Goal: Answer question/provide support: Share knowledge or assist other users

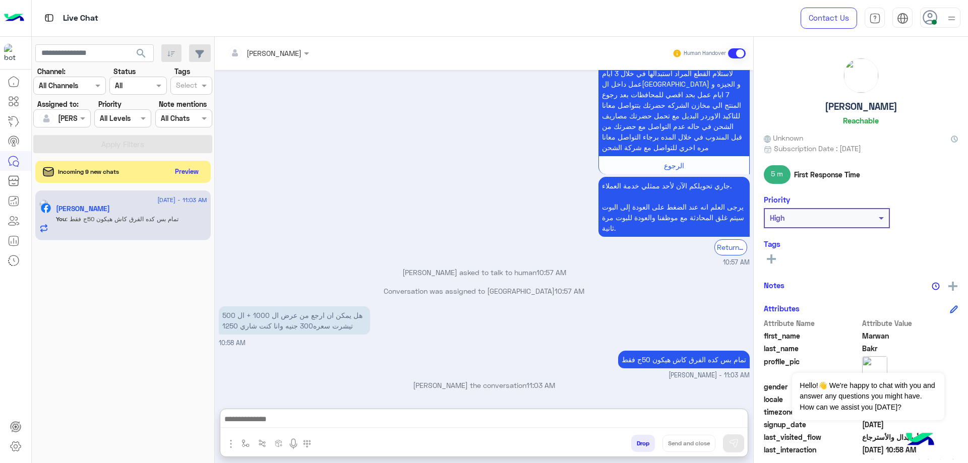
scroll to position [902, 0]
click at [634, 444] on button "Drop" at bounding box center [643, 443] width 24 height 17
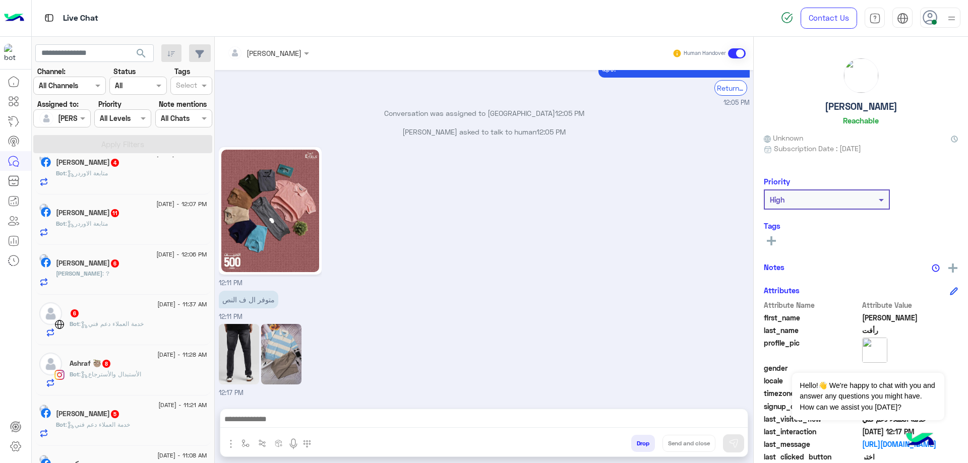
scroll to position [150, 0]
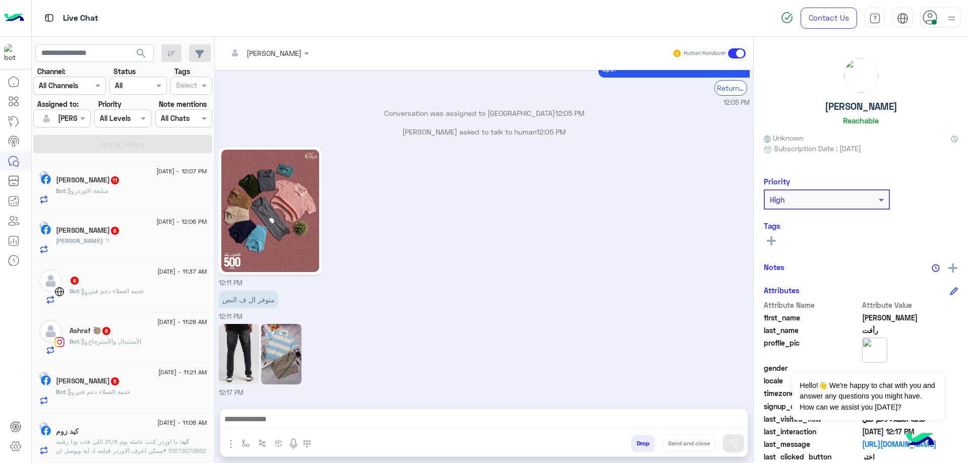
click at [111, 432] on div "كيد زوم" at bounding box center [131, 432] width 151 height 11
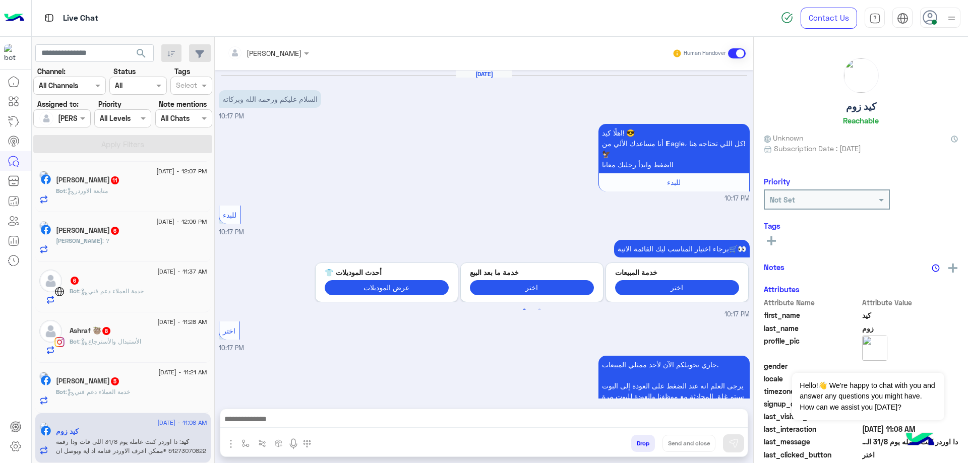
scroll to position [665, 0]
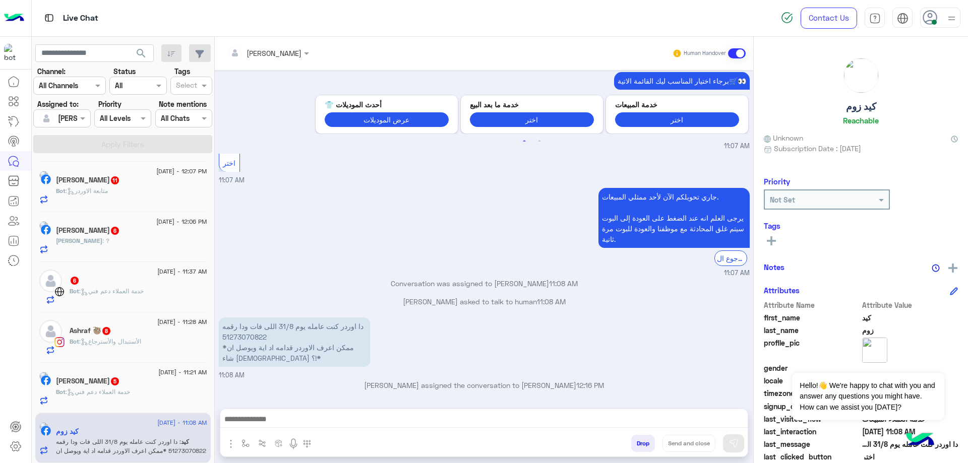
click at [245, 340] on p "دا اوردر كنت عامله يوم 31/8 اللى فات ودا رقمه 51273070822 *ممكن اعرف الاوردر قد…" at bounding box center [294, 342] width 151 height 49
copy p "51273070822"
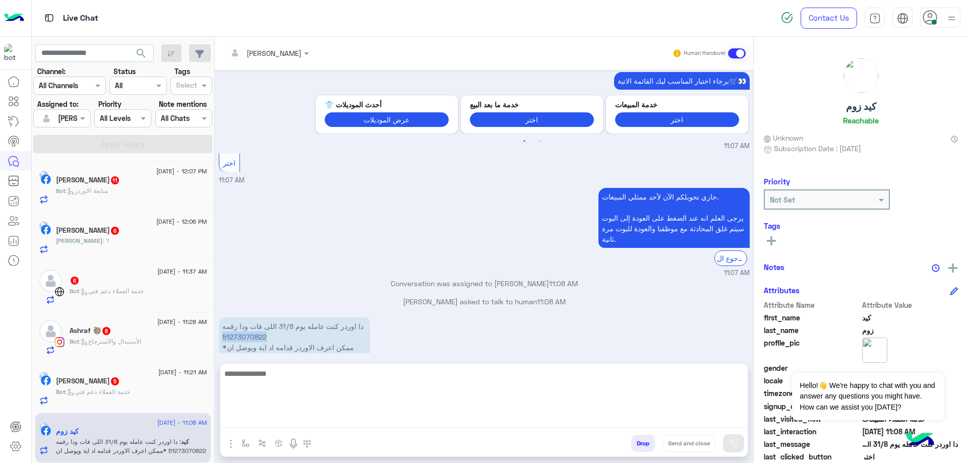
click at [314, 423] on textarea at bounding box center [483, 397] width 527 height 60
type textarea "**********"
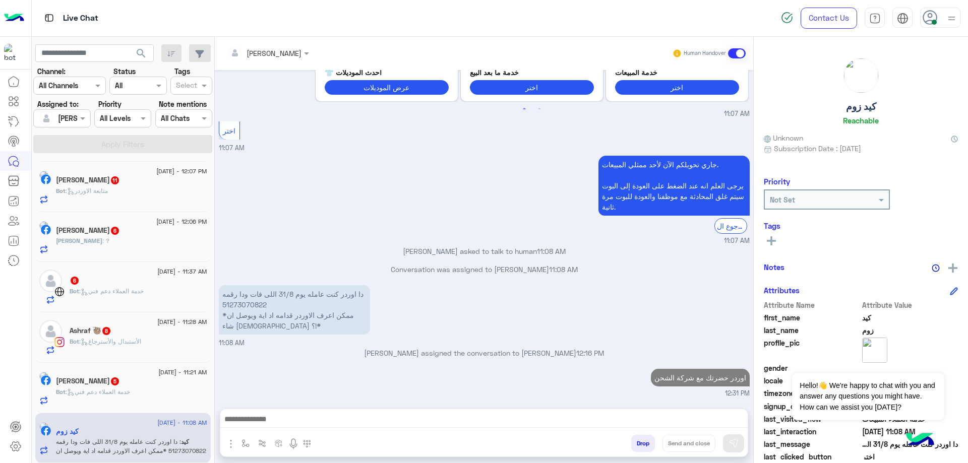
scroll to position [697, 0]
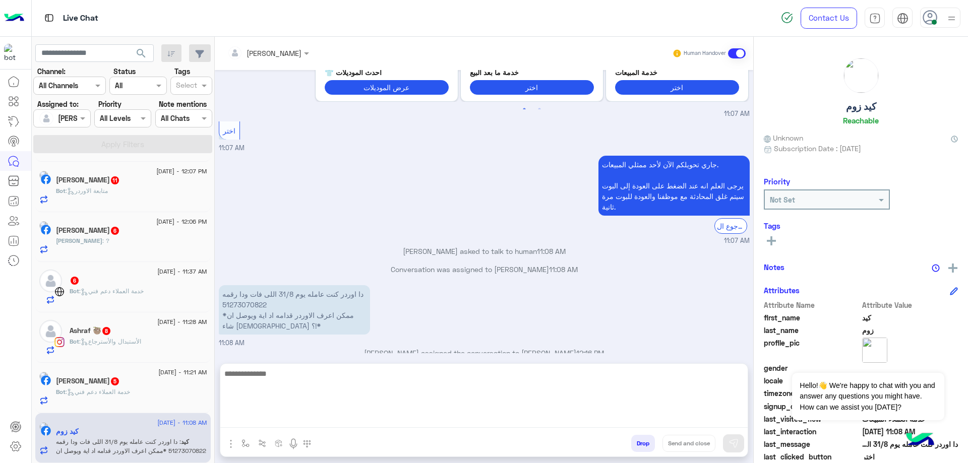
click at [513, 425] on textarea at bounding box center [483, 397] width 527 height 60
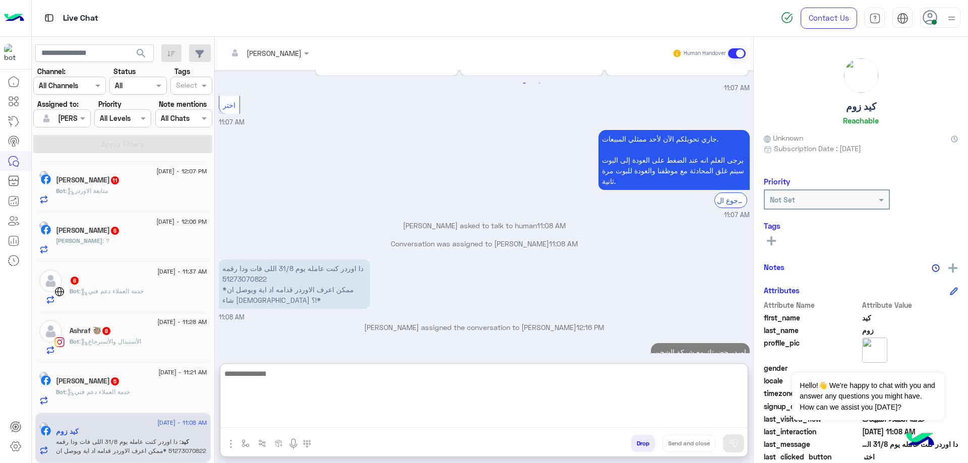
paste textarea "**********"
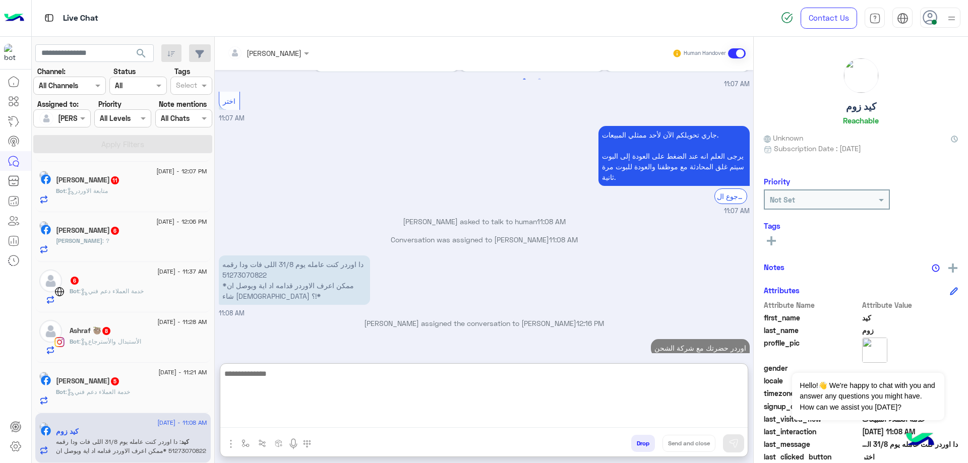
type textarea "**********"
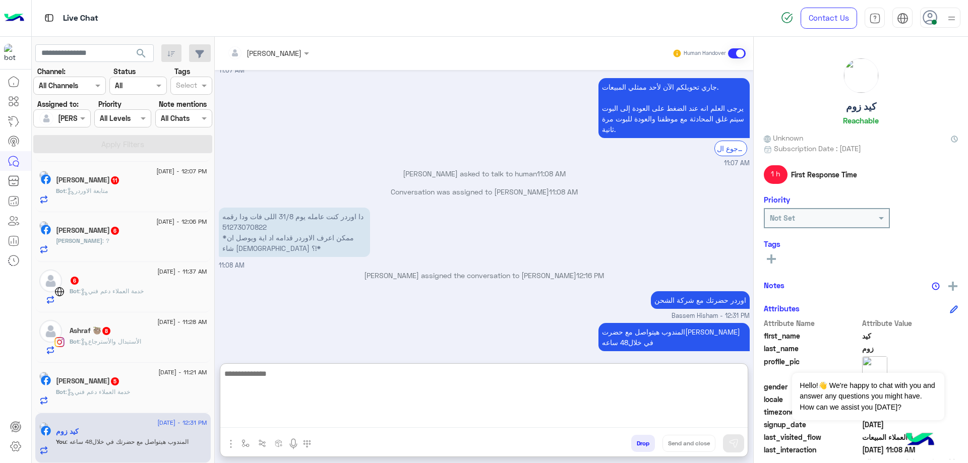
scroll to position [792, 0]
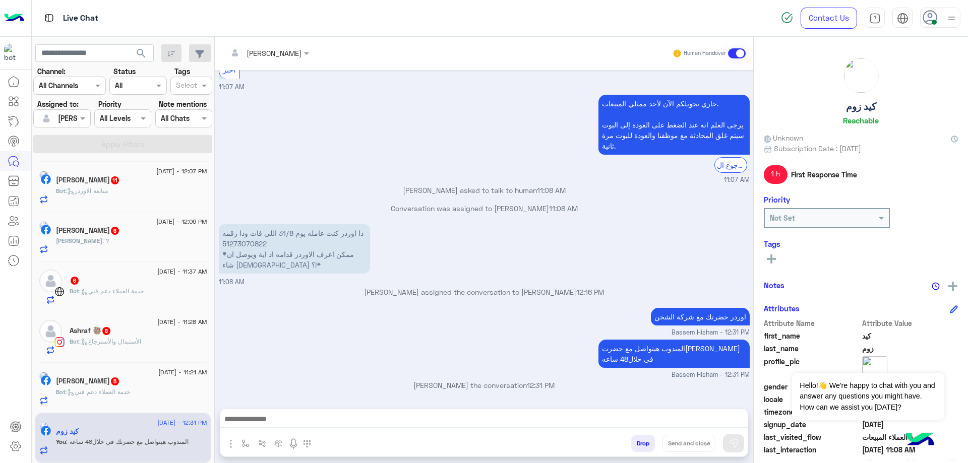
click at [644, 447] on button "Drop" at bounding box center [643, 443] width 24 height 17
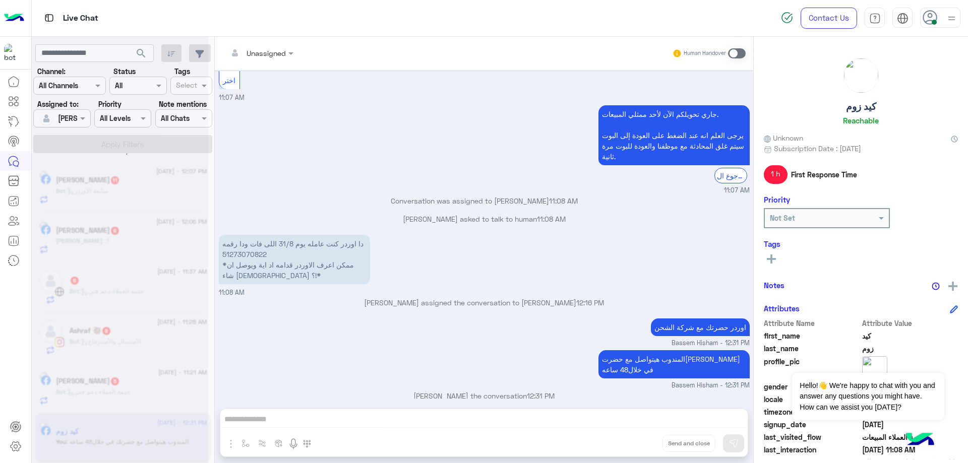
scroll to position [766, 0]
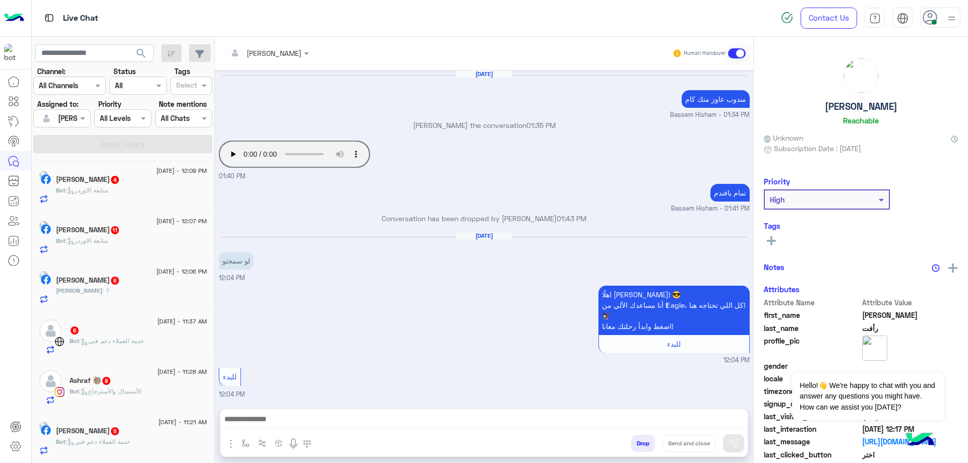
scroll to position [784, 0]
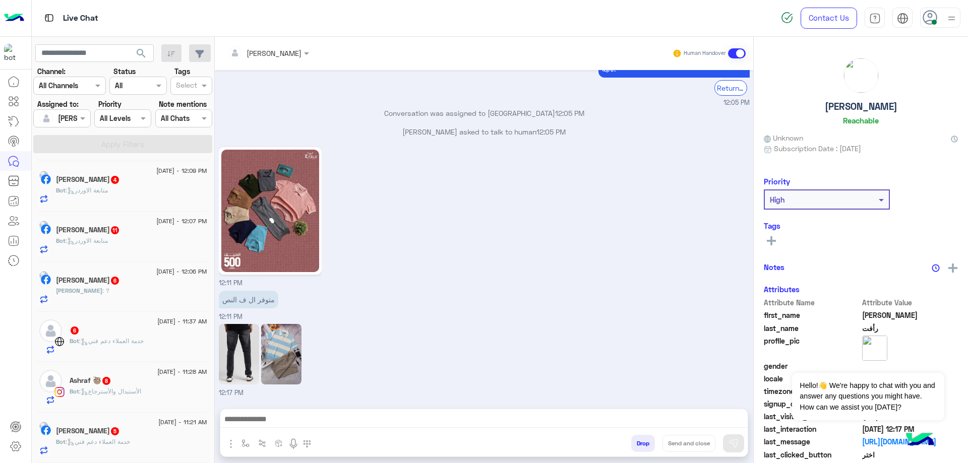
click at [120, 435] on h5 "[PERSON_NAME] 5" at bounding box center [88, 431] width 64 height 9
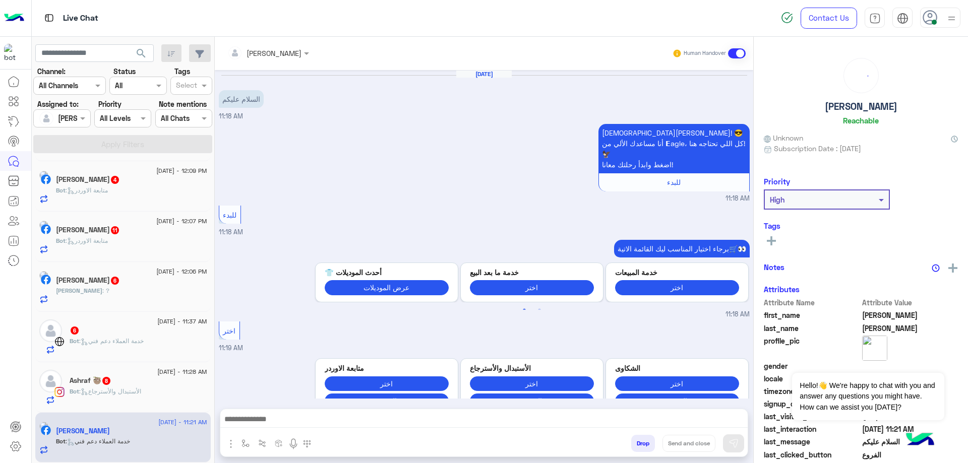
scroll to position [303, 0]
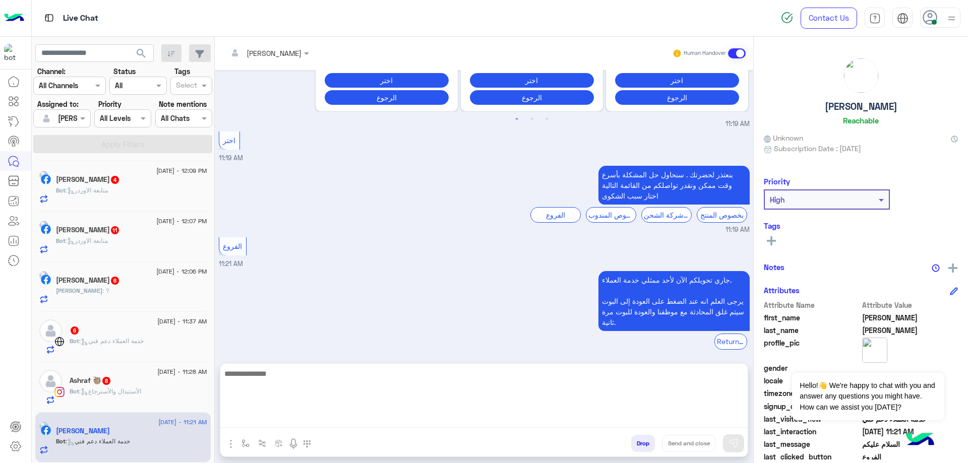
click at [316, 417] on textarea at bounding box center [483, 397] width 527 height 60
type textarea "**********"
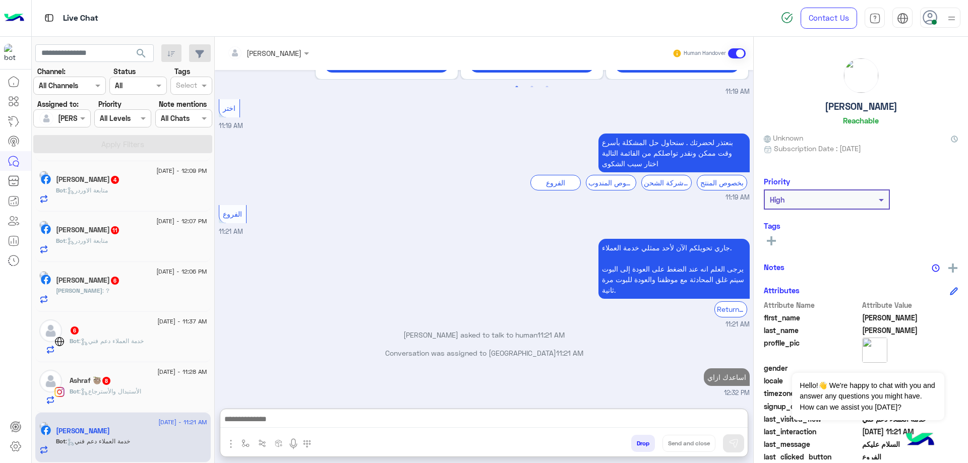
click at [83, 396] on div "Bot : الأستبدال والأسترجاع" at bounding box center [139, 396] width 138 height 18
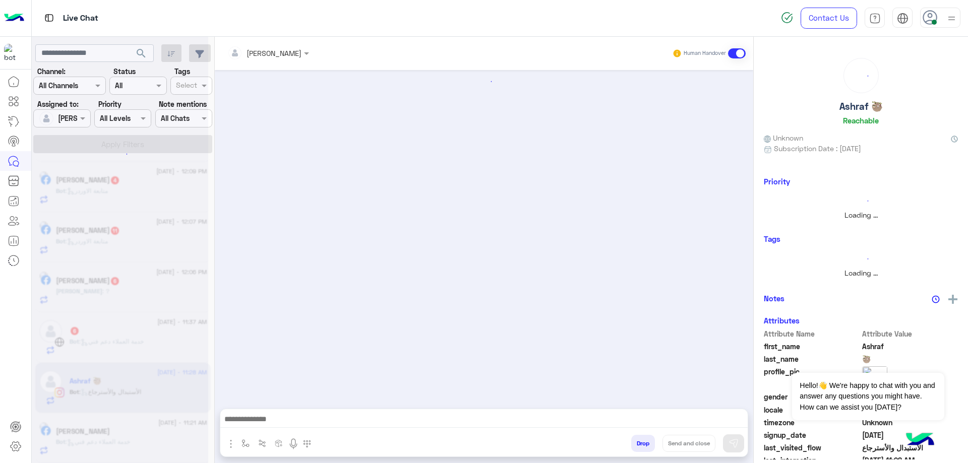
scroll to position [99, 0]
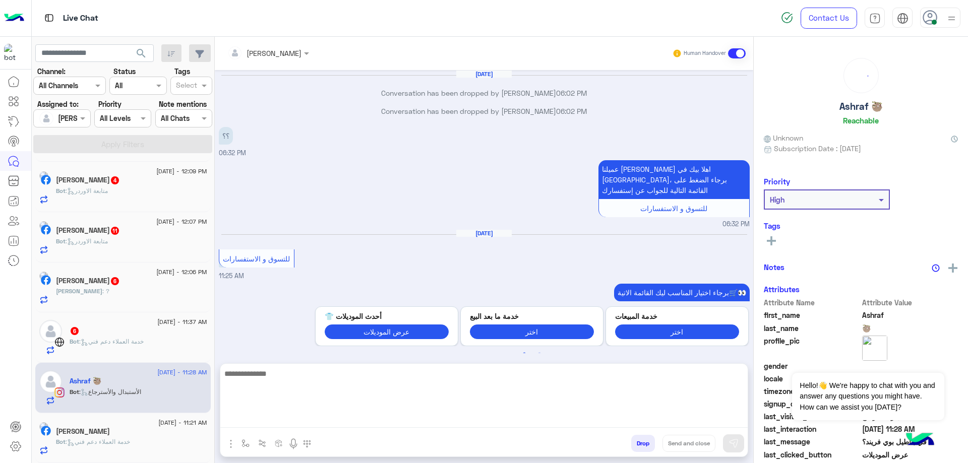
click at [321, 423] on textarea at bounding box center [483, 397] width 527 height 60
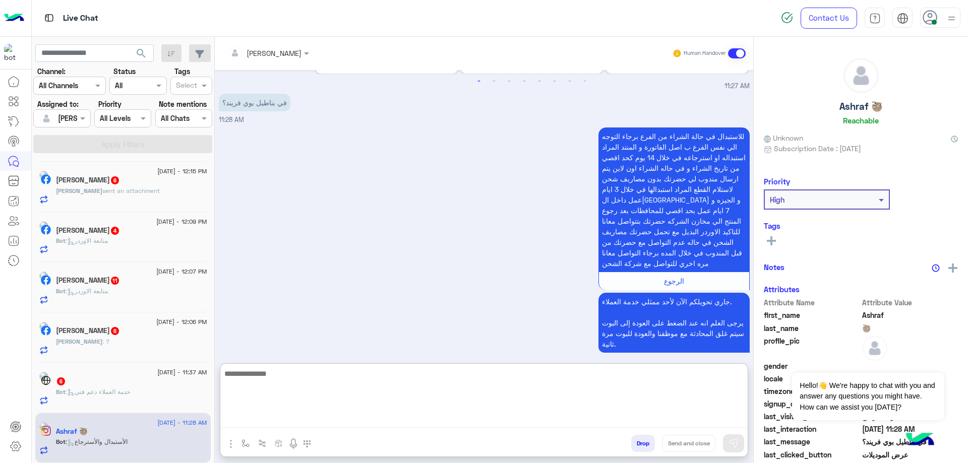
paste textarea "**********"
type textarea "**********"
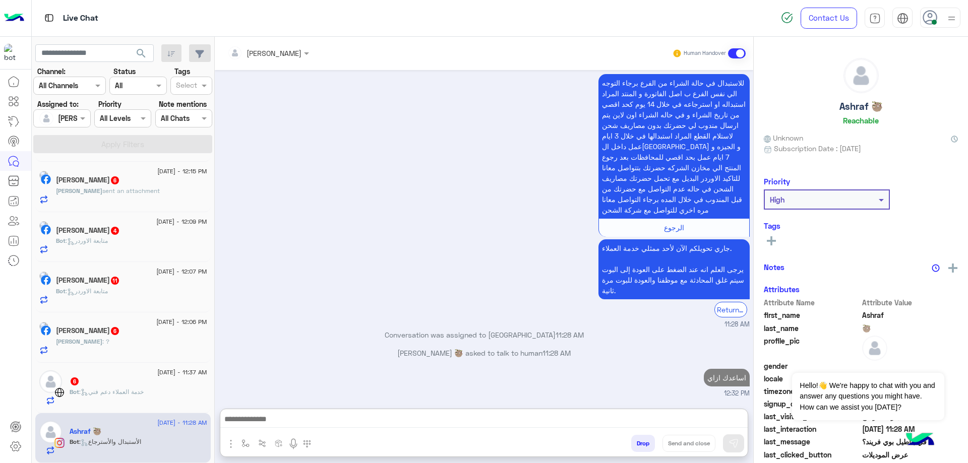
click at [144, 394] on span ": خدمة العملاء دعم فني" at bounding box center [111, 392] width 65 height 8
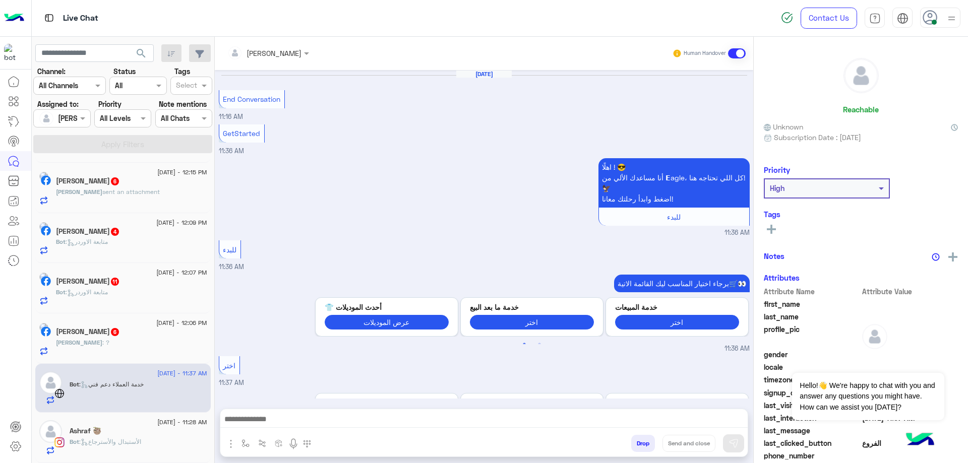
scroll to position [338, 0]
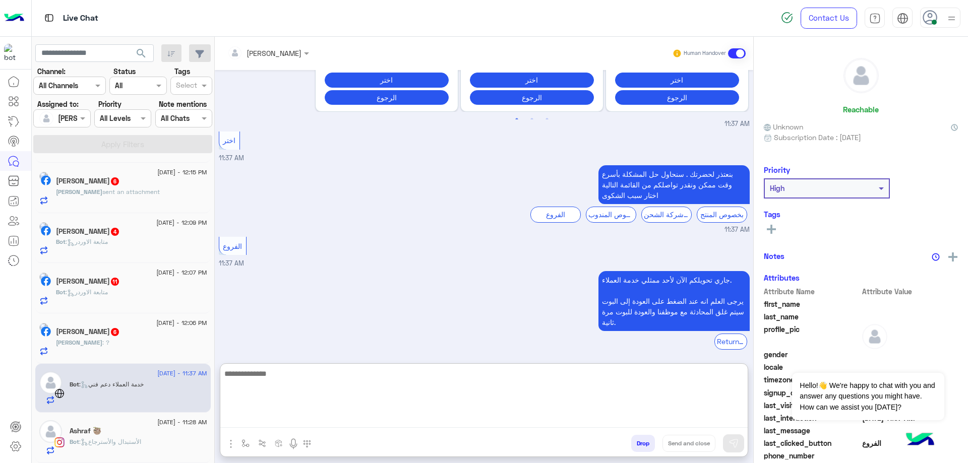
click at [301, 417] on textarea at bounding box center [483, 397] width 527 height 60
paste textarea "**********"
type textarea "**********"
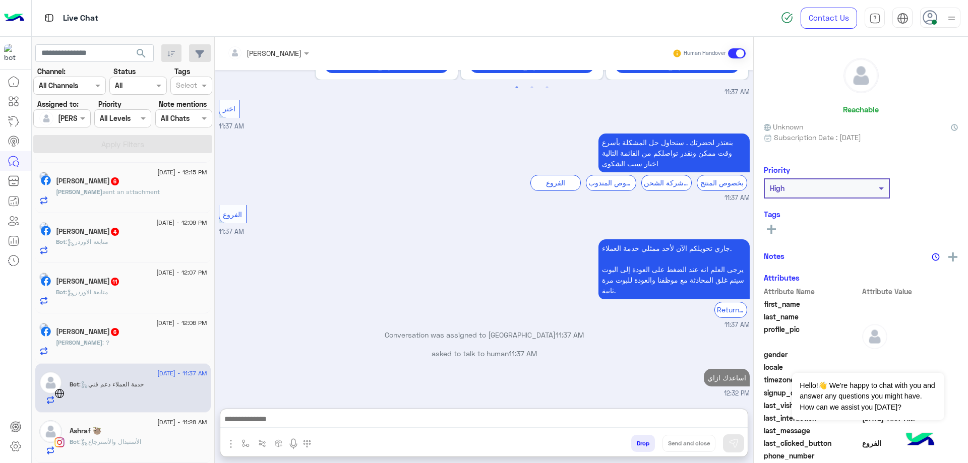
click at [159, 350] on div "[DEMOGRAPHIC_DATA] : ?" at bounding box center [131, 347] width 151 height 18
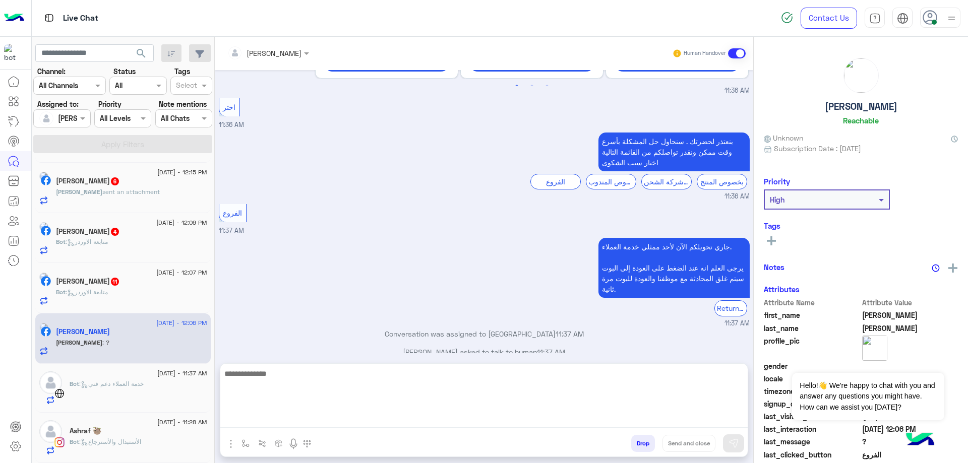
click at [303, 416] on textarea at bounding box center [483, 397] width 527 height 60
paste textarea "**********"
type textarea "**********"
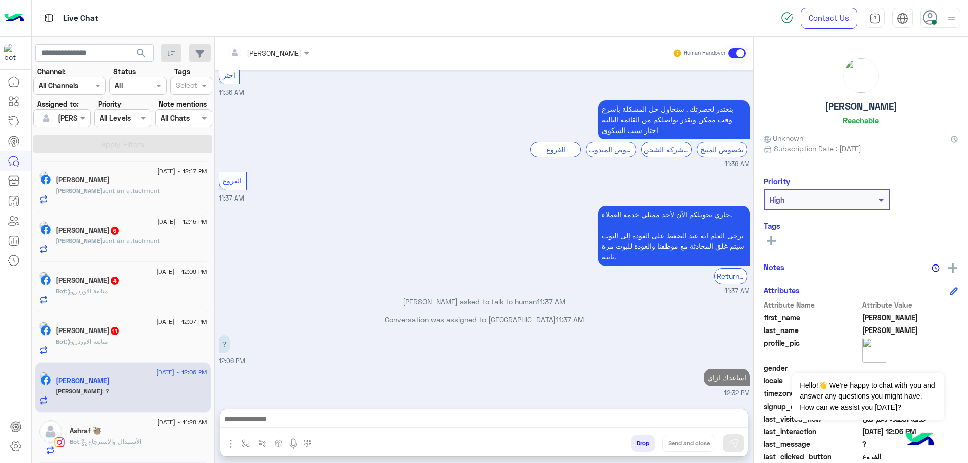
click at [138, 292] on div "Bot : متابعة الاوردر" at bounding box center [131, 296] width 151 height 18
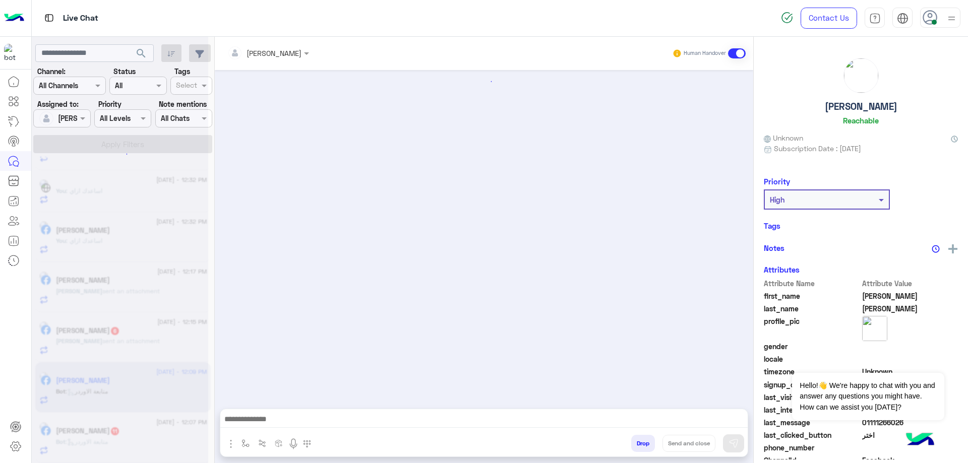
click at [124, 338] on div at bounding box center [120, 235] width 176 height 463
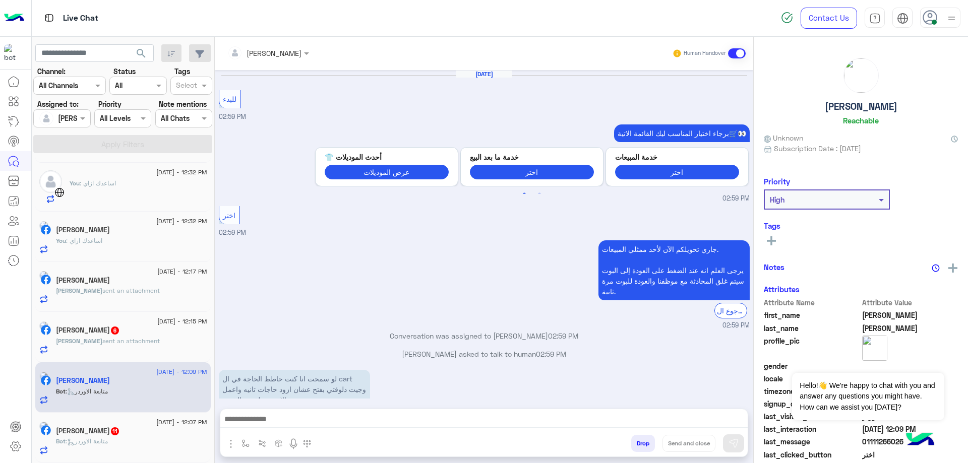
scroll to position [590, 0]
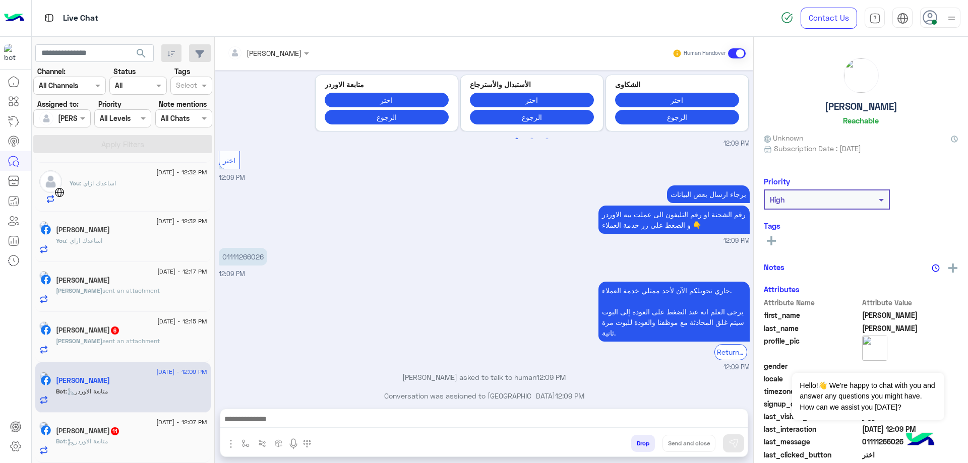
click at [108, 437] on p "Bot : متابعة الاوردر" at bounding box center [82, 441] width 52 height 9
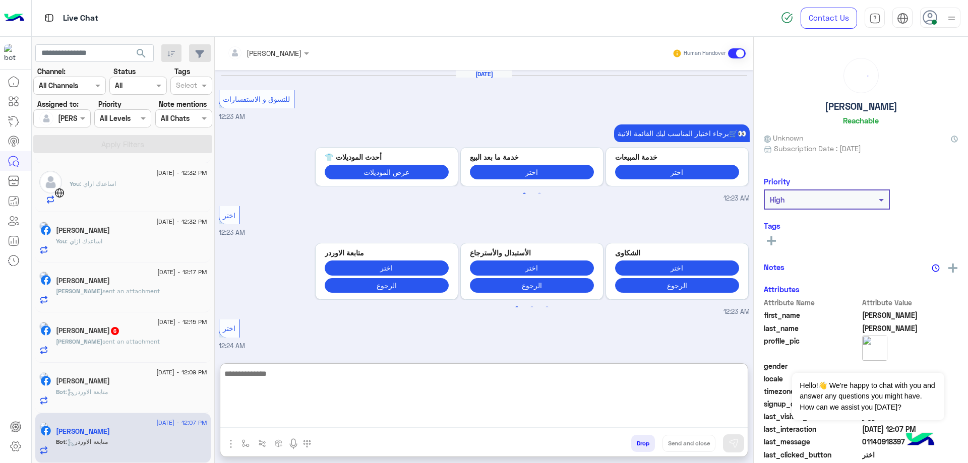
click at [286, 426] on textarea at bounding box center [483, 397] width 527 height 60
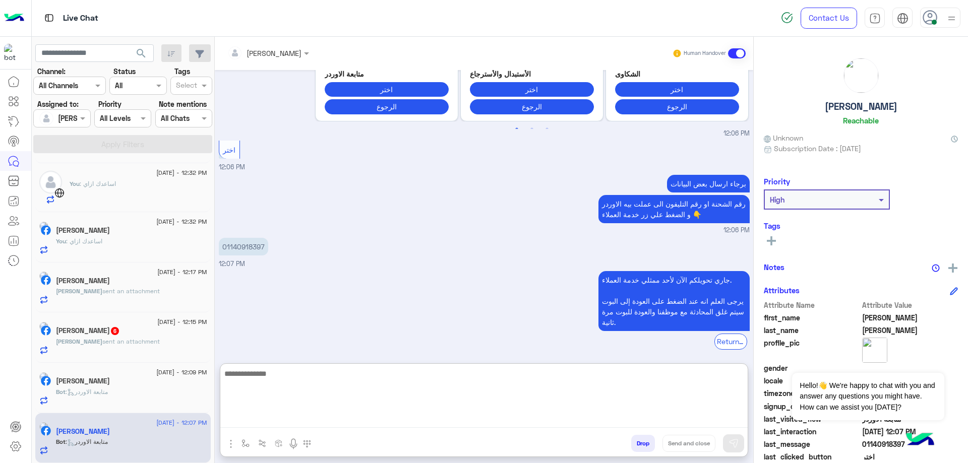
paste textarea "**********"
type textarea "**********"
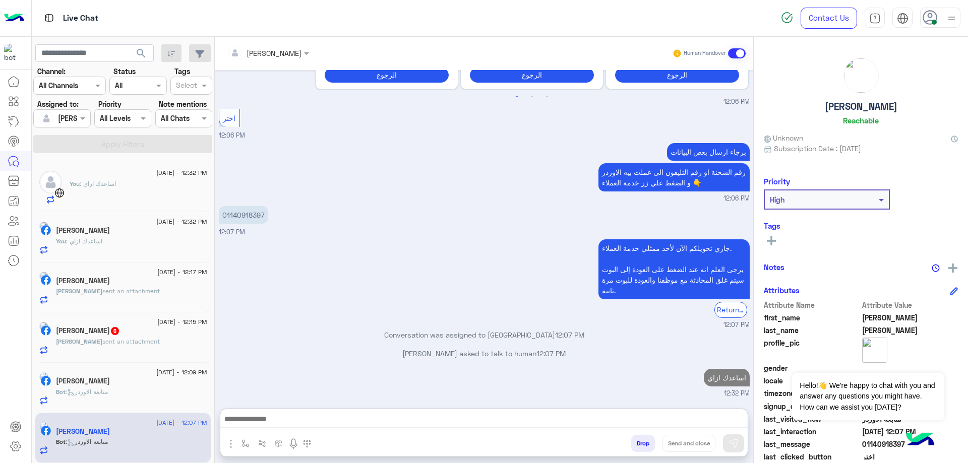
click at [152, 349] on div "[PERSON_NAME] sent an attachment" at bounding box center [131, 346] width 151 height 18
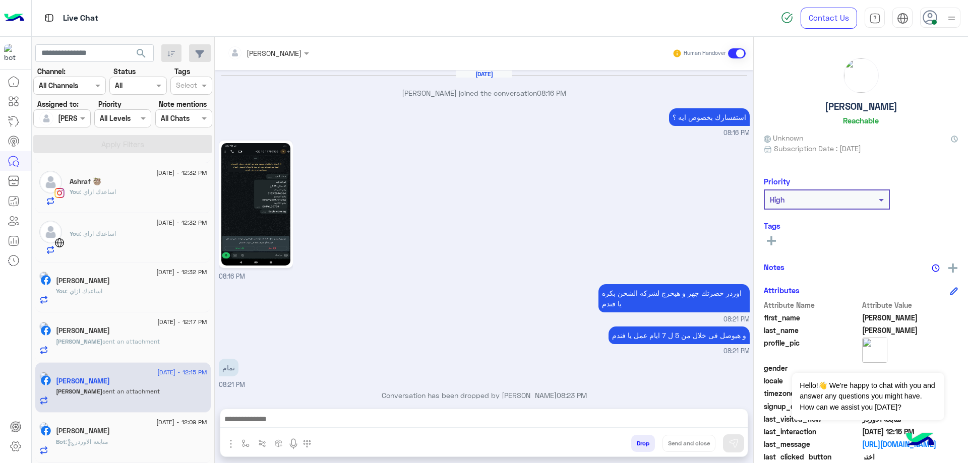
scroll to position [755, 0]
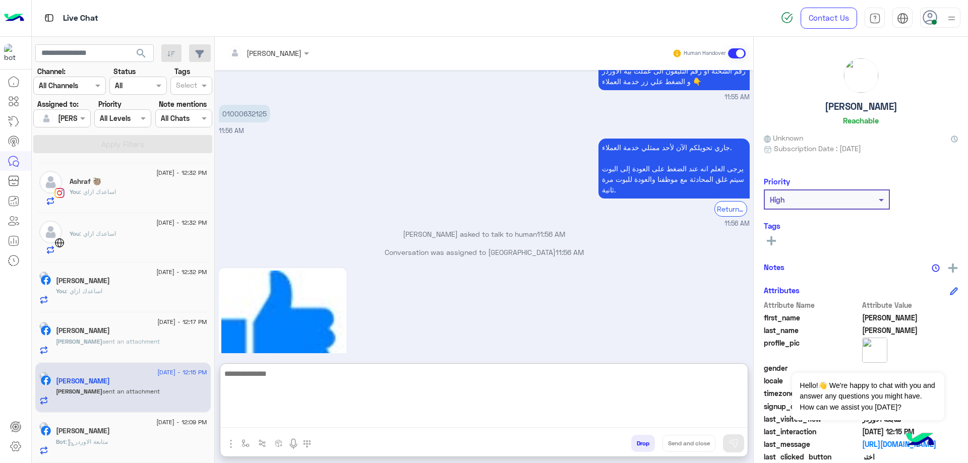
click at [318, 423] on textarea at bounding box center [483, 397] width 527 height 60
paste textarea "**********"
type textarea "**********"
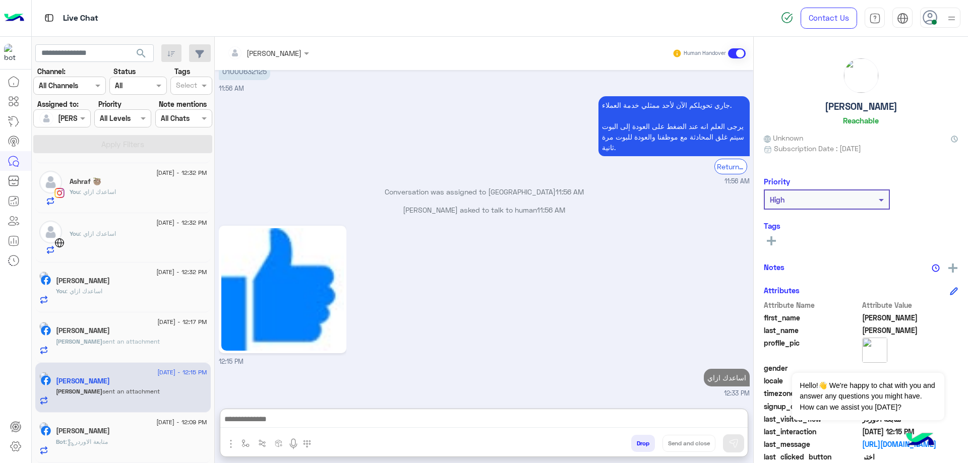
click at [154, 437] on div "[PERSON_NAME]" at bounding box center [131, 432] width 151 height 11
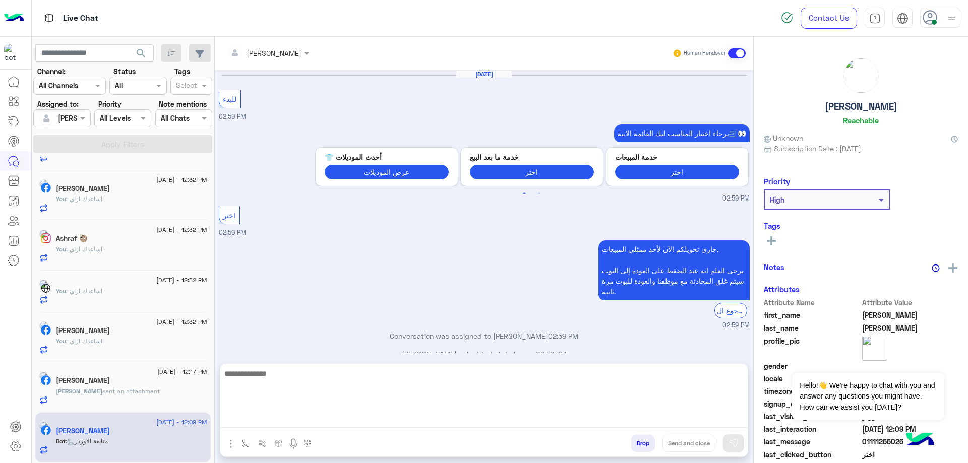
scroll to position [98, 0]
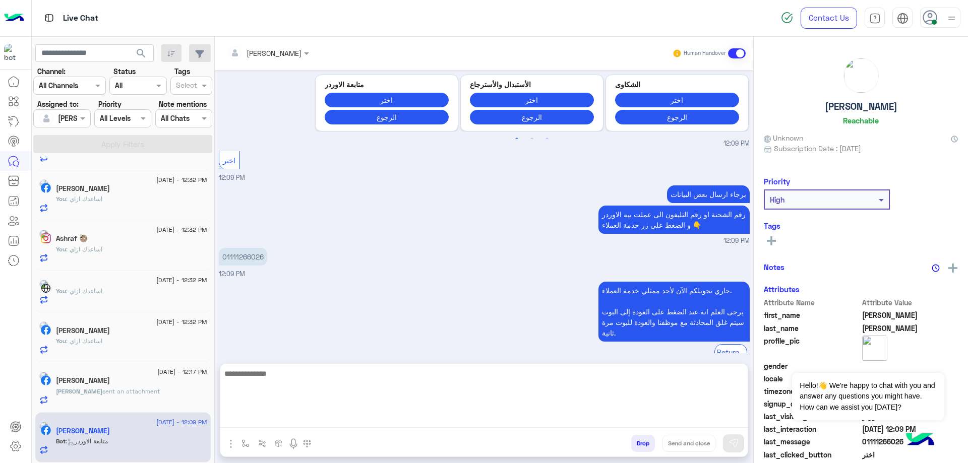
click at [289, 417] on textarea at bounding box center [483, 397] width 527 height 60
paste textarea "**********"
type textarea "**********"
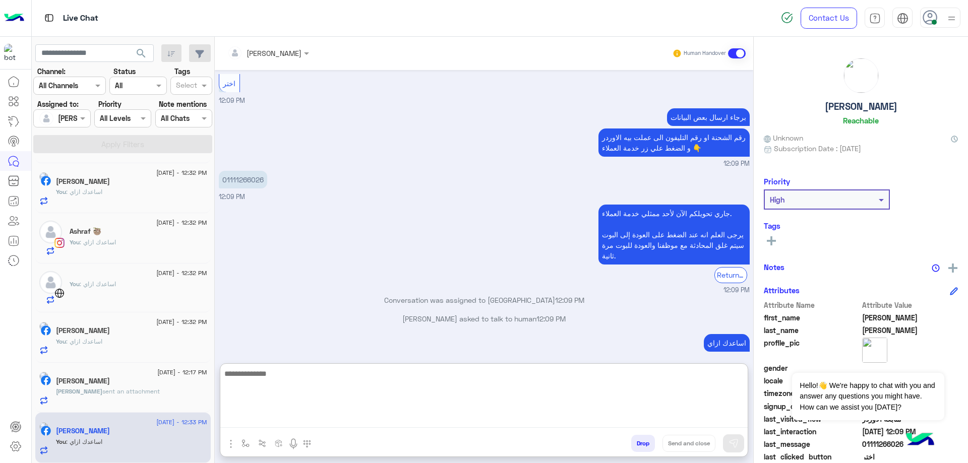
scroll to position [0, 0]
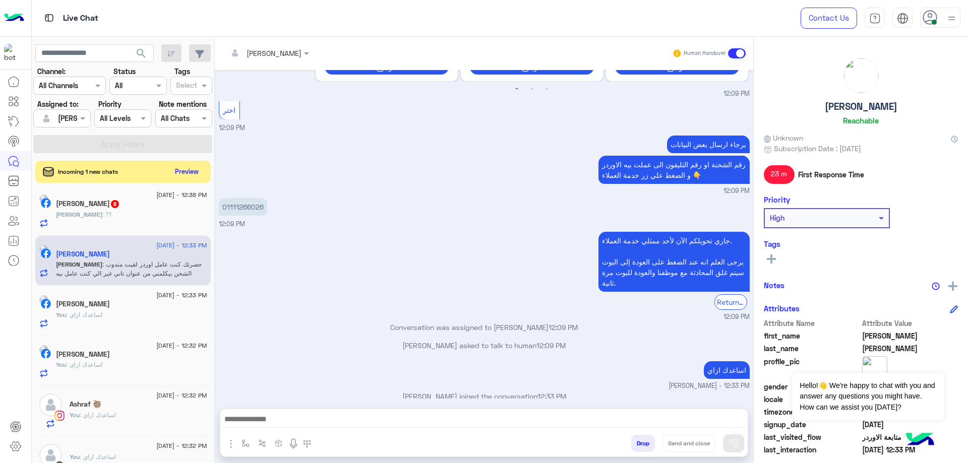
scroll to position [579, 0]
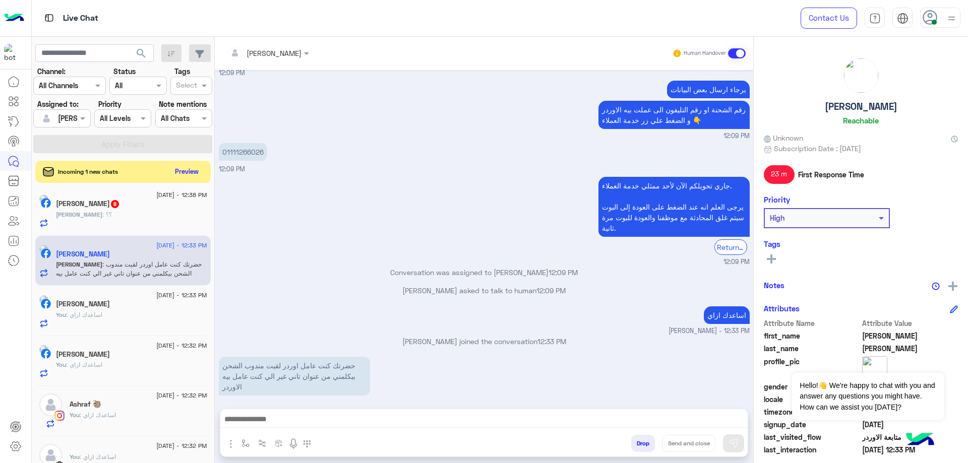
click at [341, 412] on div at bounding box center [483, 421] width 527 height 25
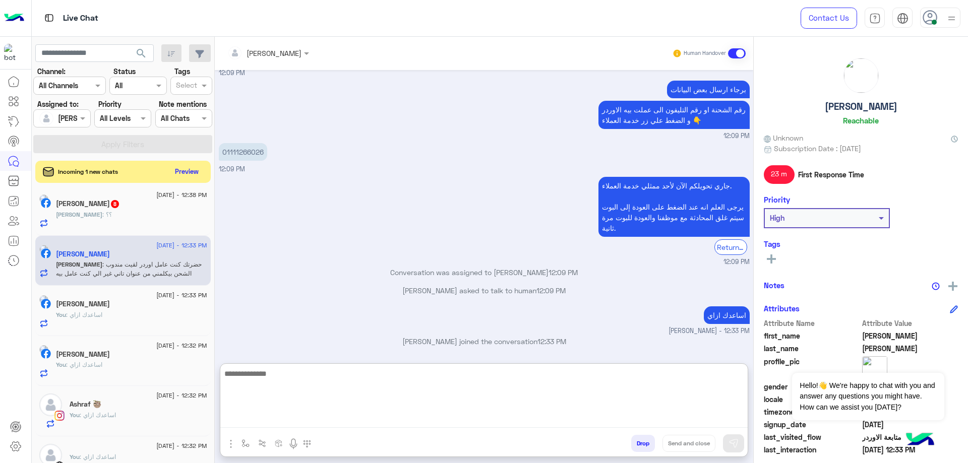
click at [340, 413] on textarea at bounding box center [483, 397] width 527 height 60
type textarea "**********"
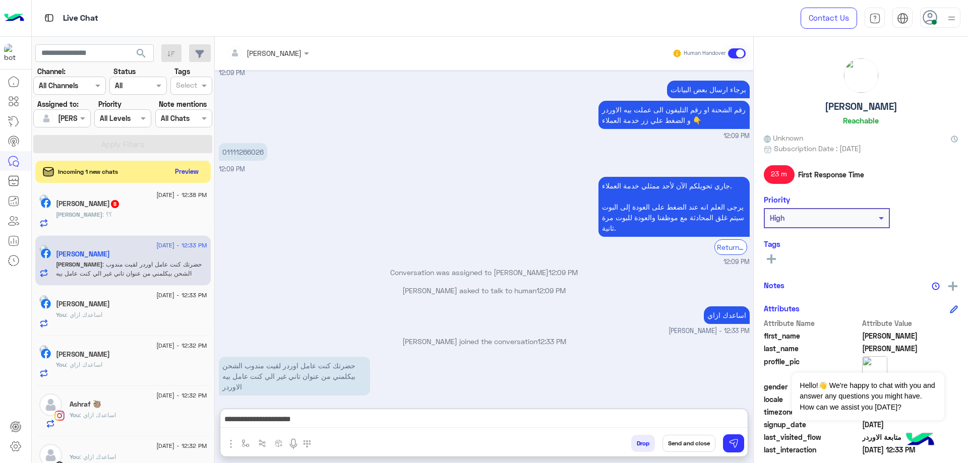
click at [888, 107] on h5 "[PERSON_NAME]" at bounding box center [861, 107] width 73 height 12
copy h5 "[PERSON_NAME]"
click at [678, 449] on button "Send and close" at bounding box center [688, 443] width 53 height 17
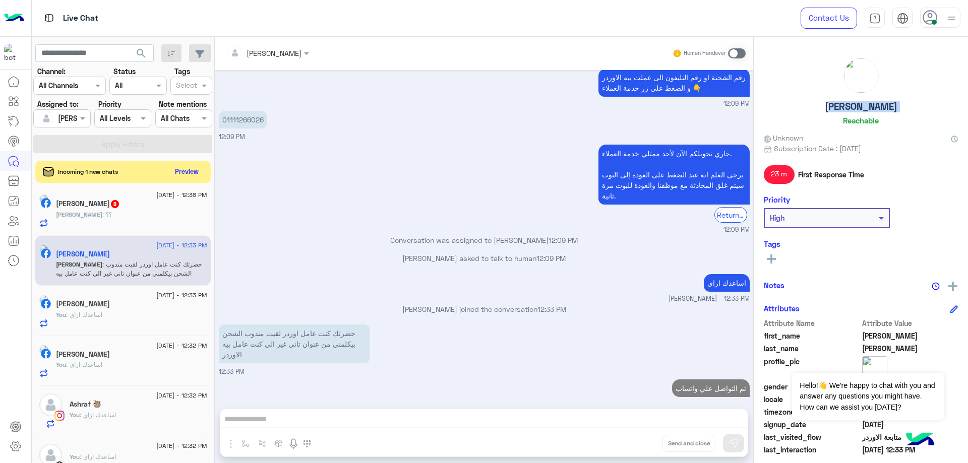
scroll to position [630, 0]
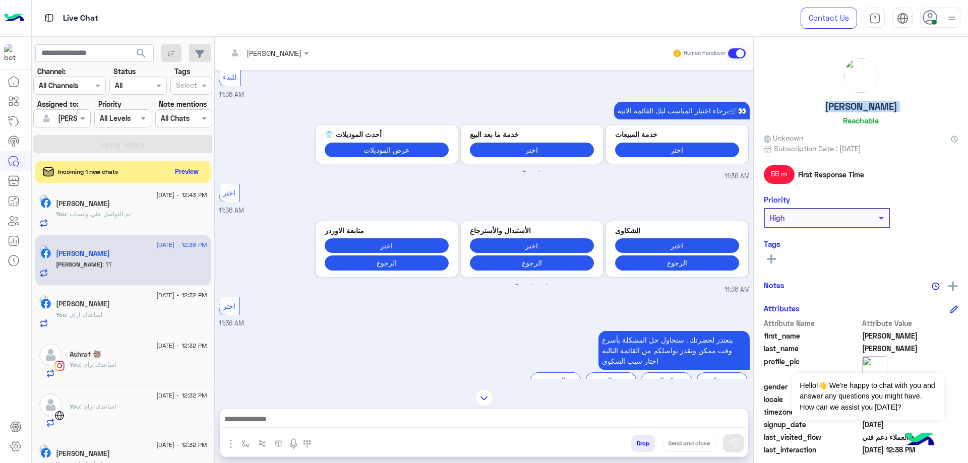
scroll to position [77, 0]
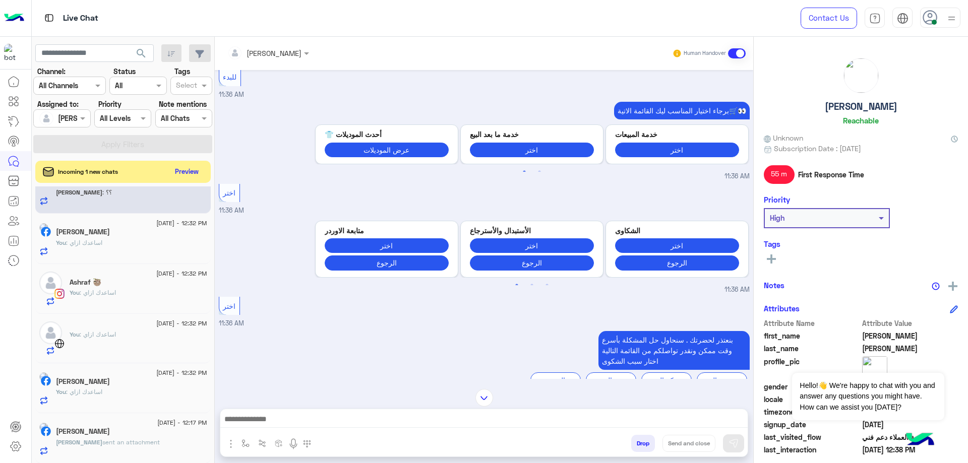
click at [104, 446] on p "خالد sent an attachment" at bounding box center [108, 442] width 104 height 9
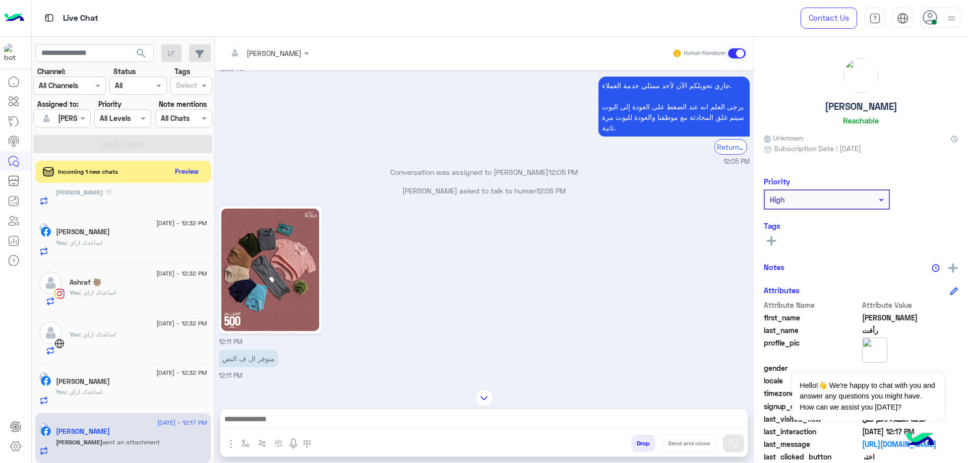
scroll to position [784, 0]
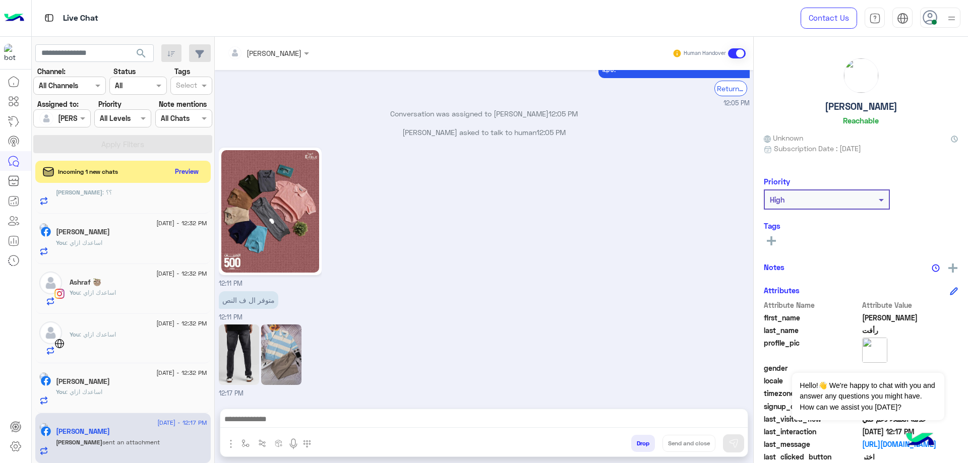
click at [860, 108] on h5 "[PERSON_NAME]" at bounding box center [861, 107] width 73 height 12
copy h5 "[PERSON_NAME]"
click at [286, 51] on div at bounding box center [268, 53] width 92 height 12
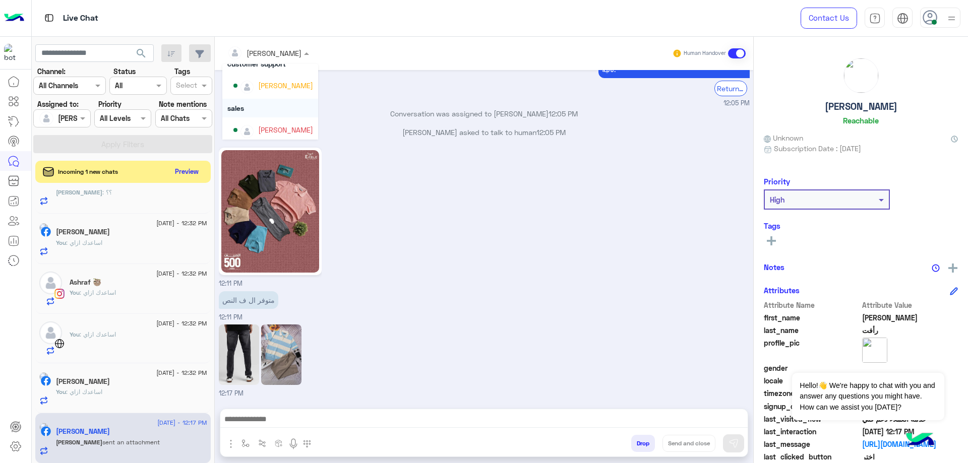
scroll to position [39, 0]
click at [279, 126] on div "mohamed ahmed" at bounding box center [285, 126] width 55 height 11
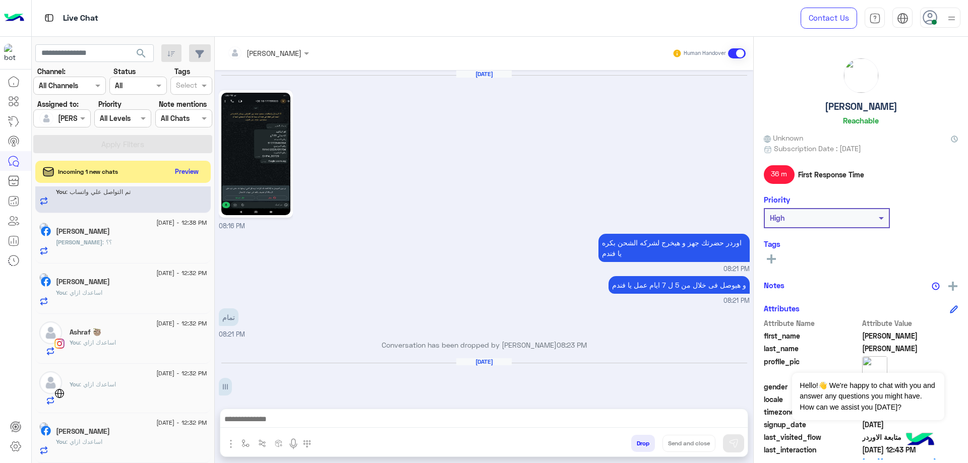
scroll to position [755, 0]
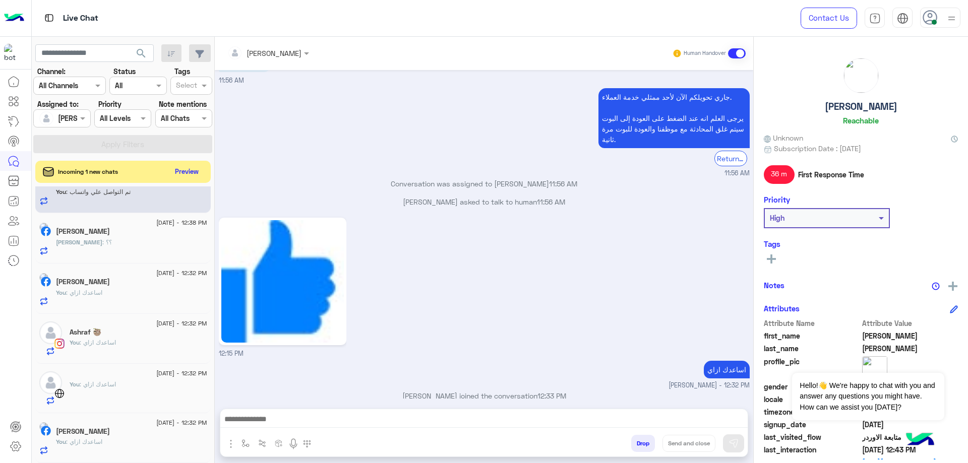
click at [110, 433] on h5 "[PERSON_NAME]" at bounding box center [83, 431] width 54 height 9
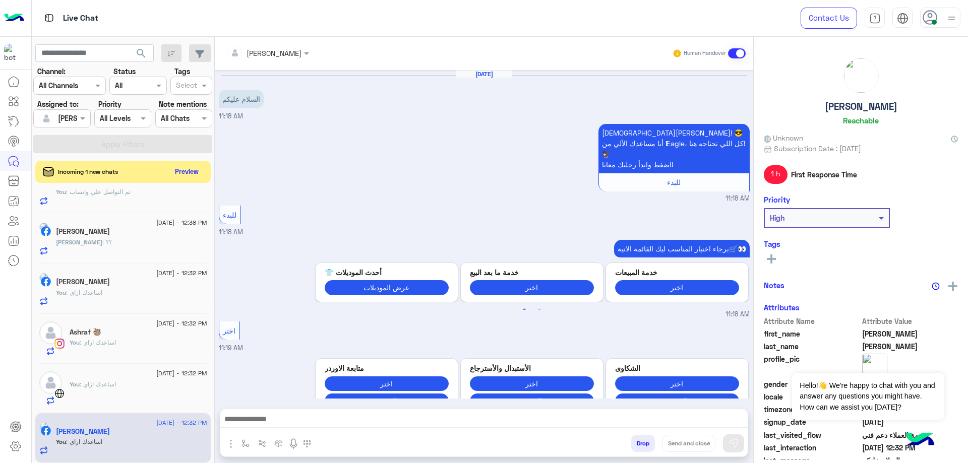
scroll to position [354, 0]
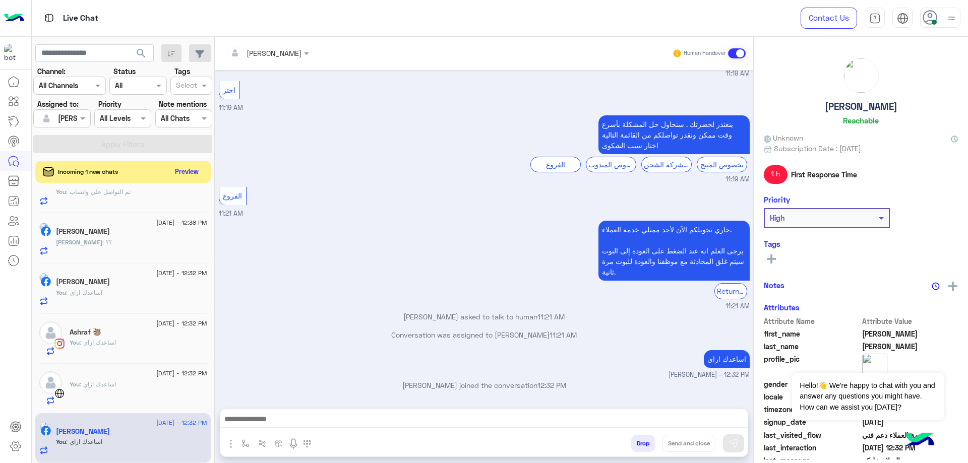
click at [157, 397] on div "You : اساعدك ازاي" at bounding box center [139, 392] width 138 height 25
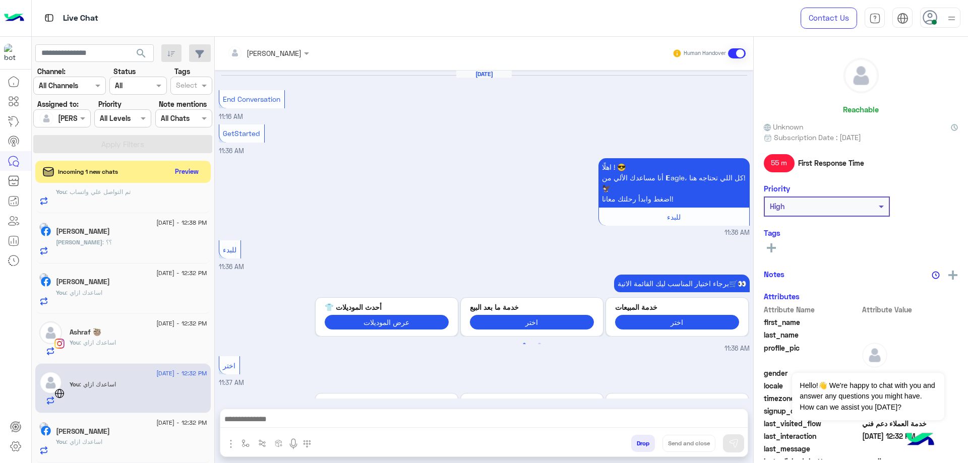
scroll to position [389, 0]
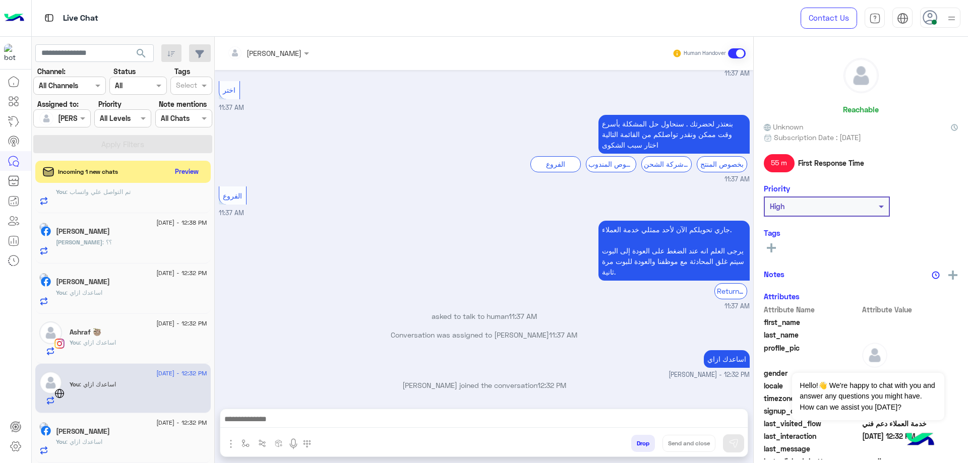
click at [163, 421] on span "[DATE] - 12:32 PM" at bounding box center [181, 422] width 50 height 9
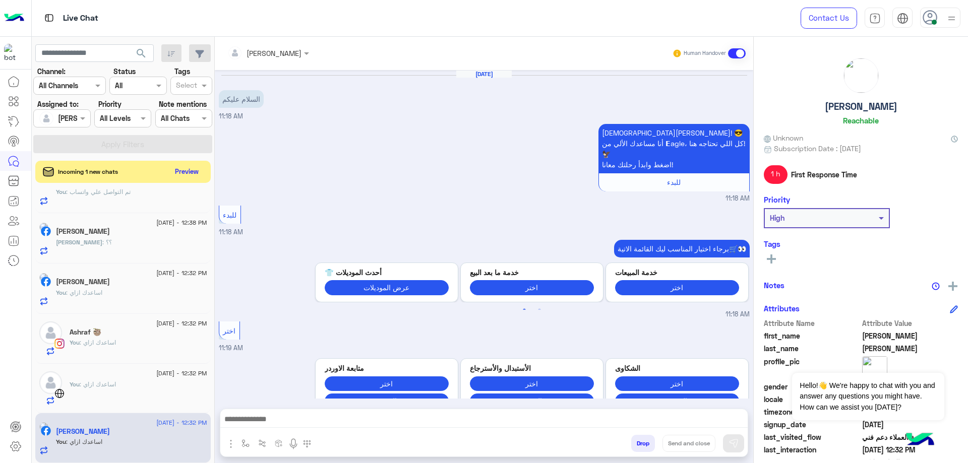
scroll to position [354, 0]
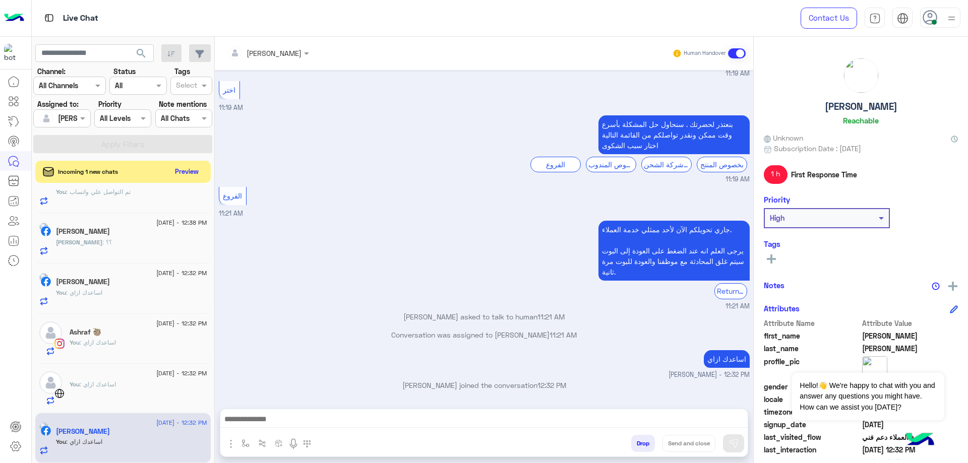
click at [892, 105] on h5 "[PERSON_NAME]" at bounding box center [861, 107] width 73 height 12
click at [650, 440] on button "Drop" at bounding box center [643, 443] width 24 height 17
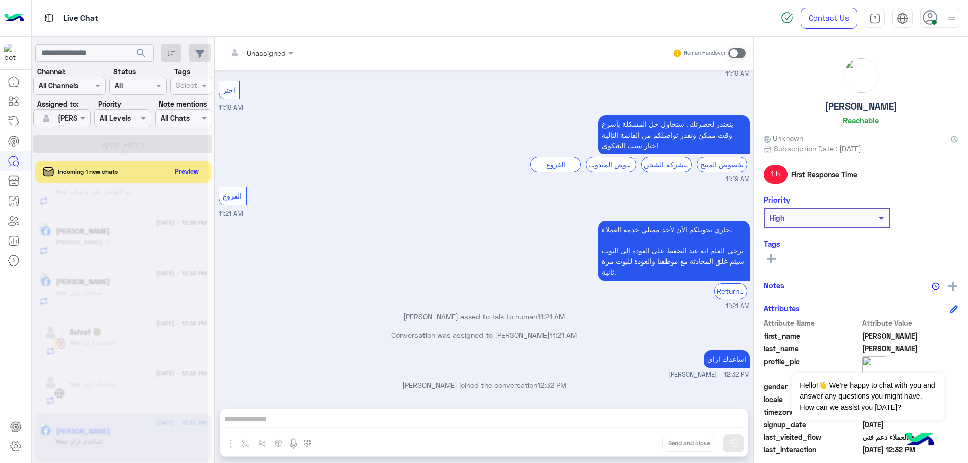
scroll to position [372, 0]
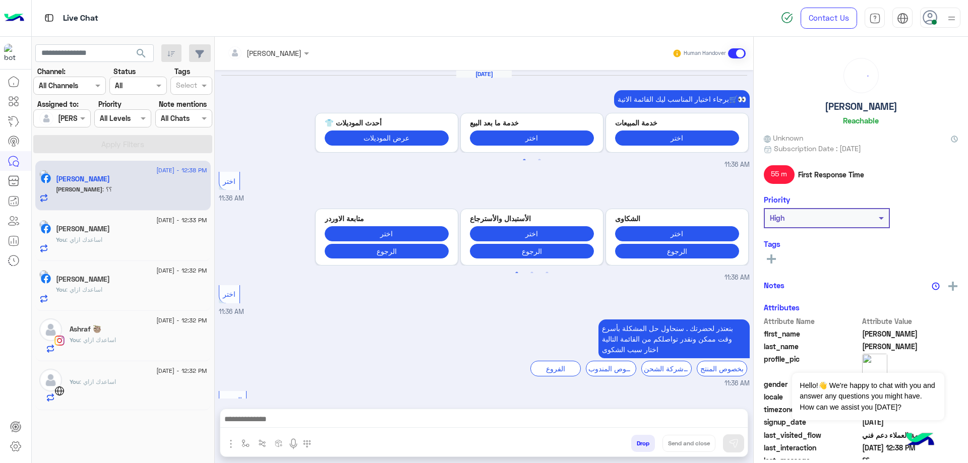
scroll to position [638, 0]
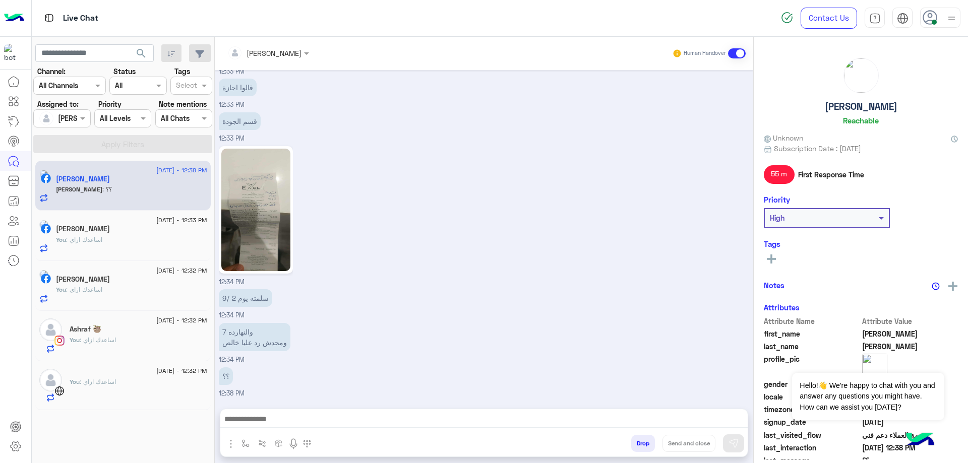
click at [99, 376] on div at bounding box center [139, 377] width 138 height 2
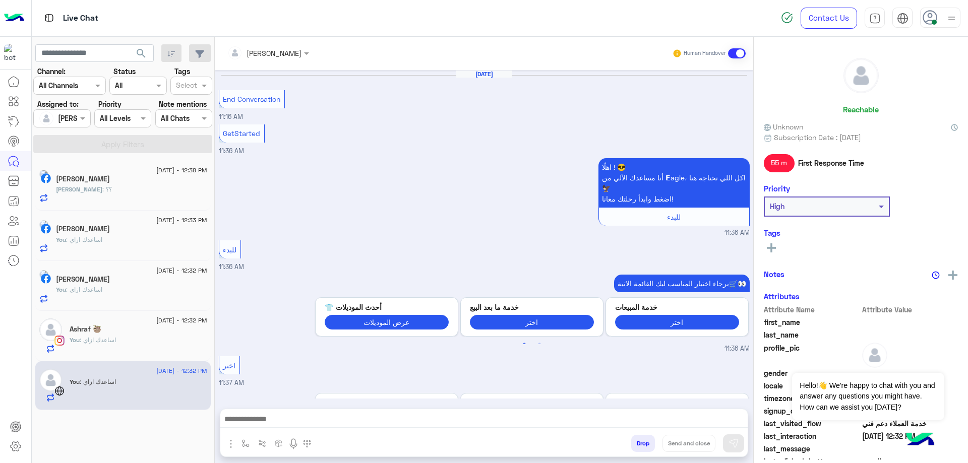
scroll to position [389, 0]
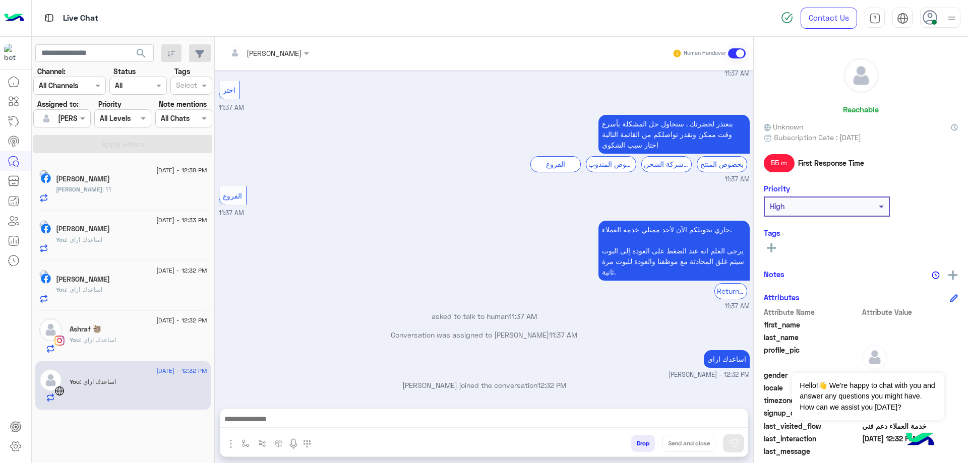
click at [646, 439] on button "Drop" at bounding box center [643, 443] width 24 height 17
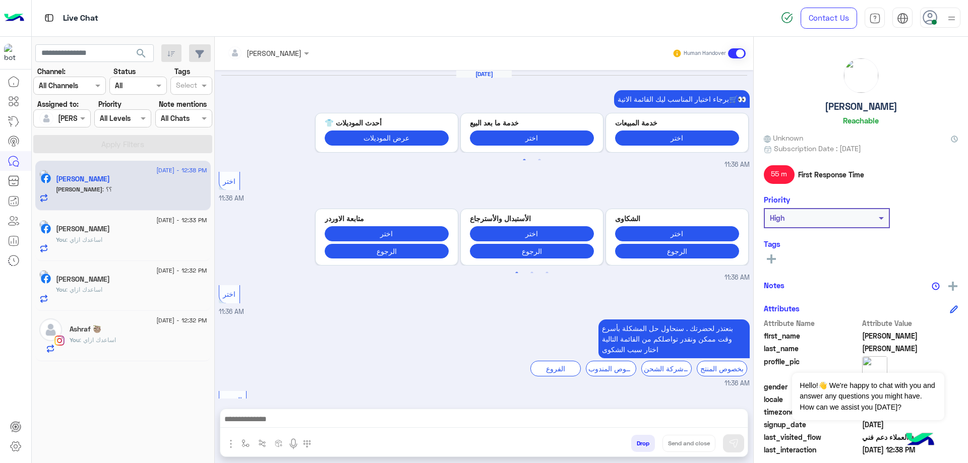
scroll to position [638, 0]
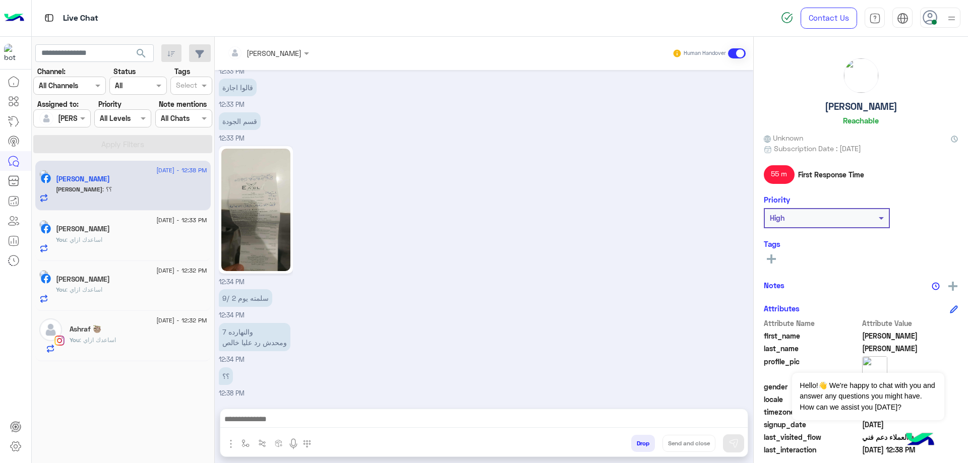
click at [165, 351] on div "You : اساعدك ازاي" at bounding box center [139, 345] width 138 height 18
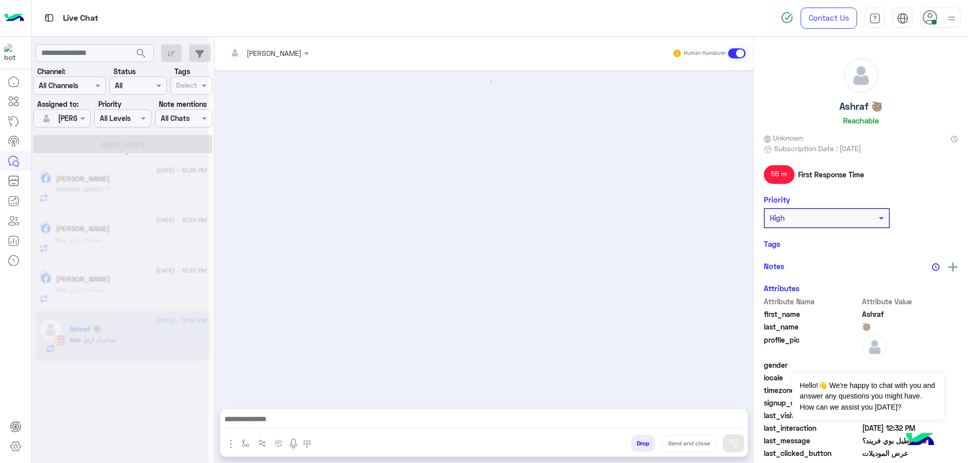
click at [639, 450] on button "Drop" at bounding box center [643, 443] width 24 height 17
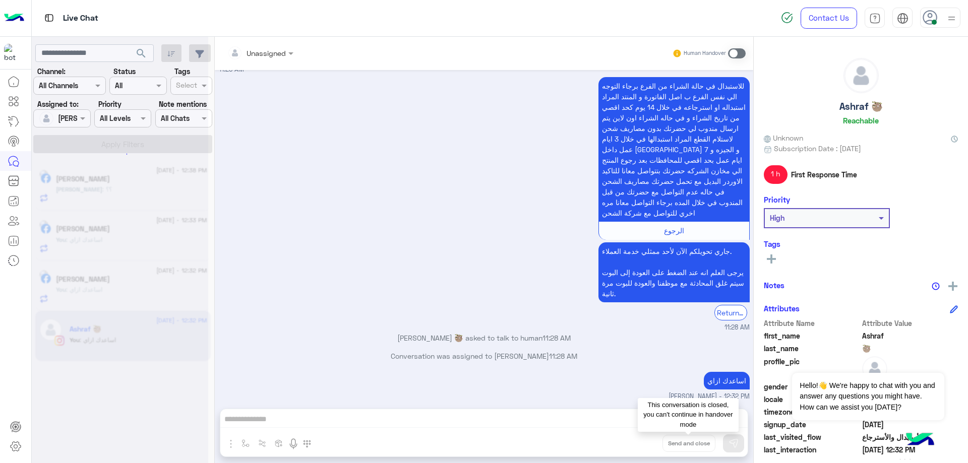
scroll to position [1190, 0]
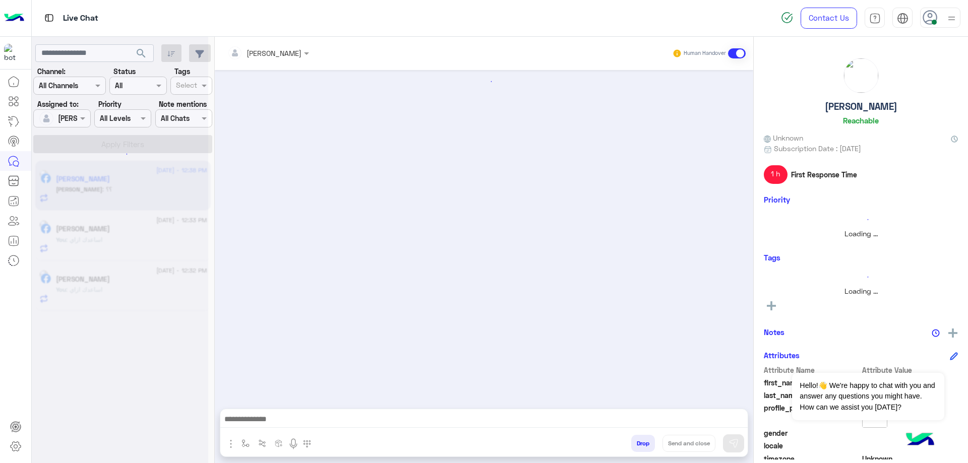
click at [126, 275] on div at bounding box center [120, 235] width 176 height 463
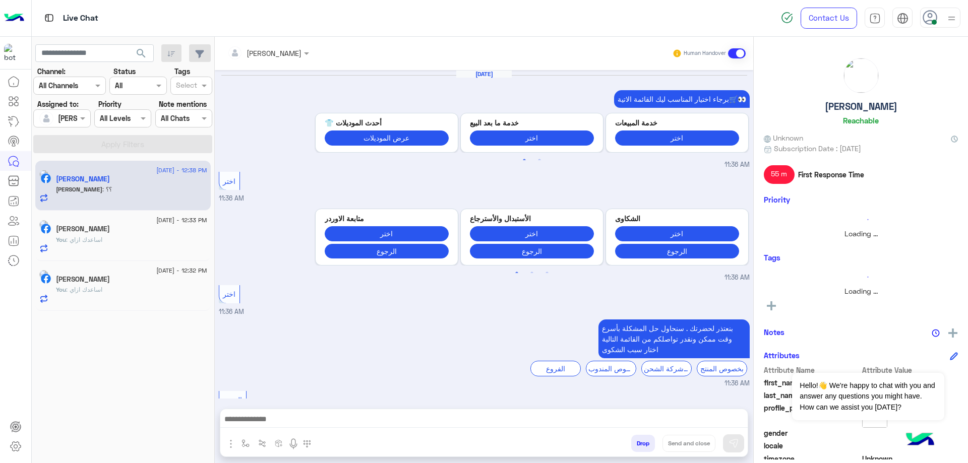
scroll to position [638, 0]
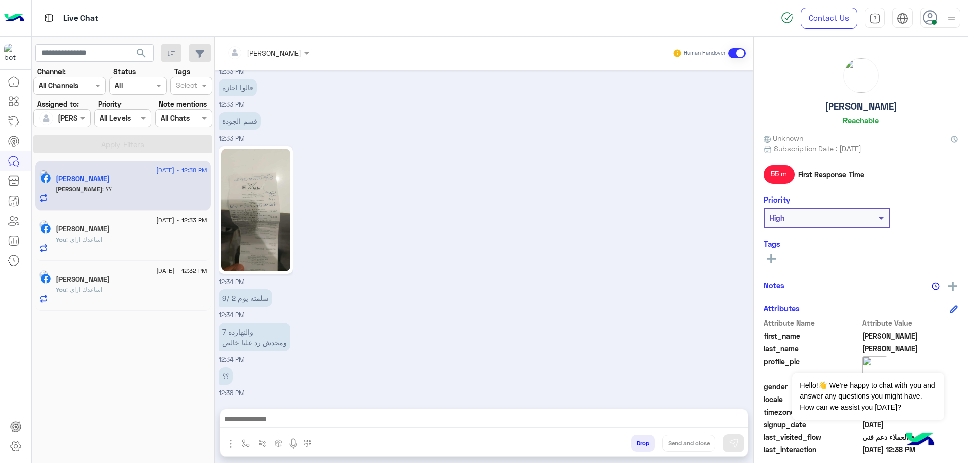
click at [126, 275] on div "[PERSON_NAME]" at bounding box center [131, 280] width 151 height 11
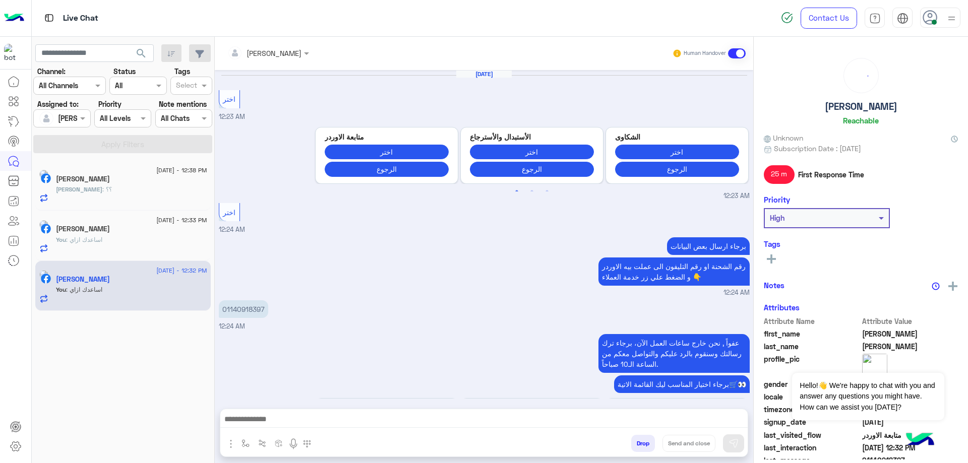
scroll to position [732, 0]
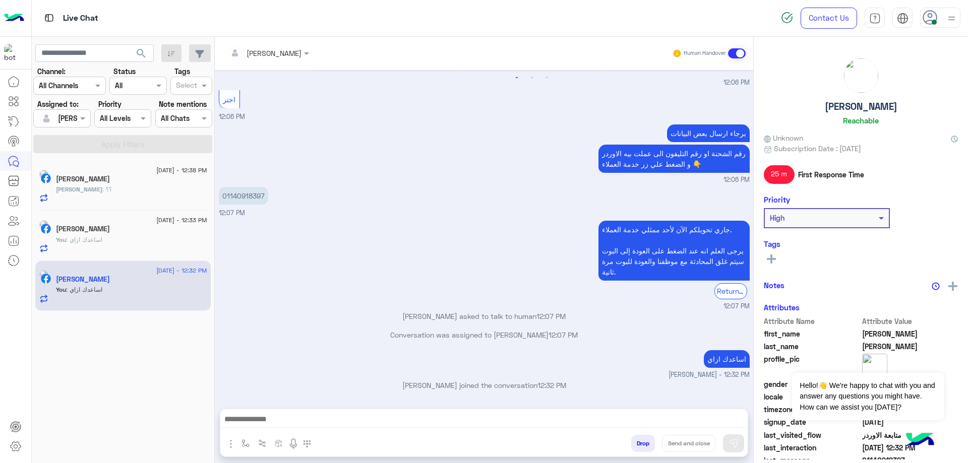
click at [641, 447] on button "Drop" at bounding box center [643, 443] width 24 height 17
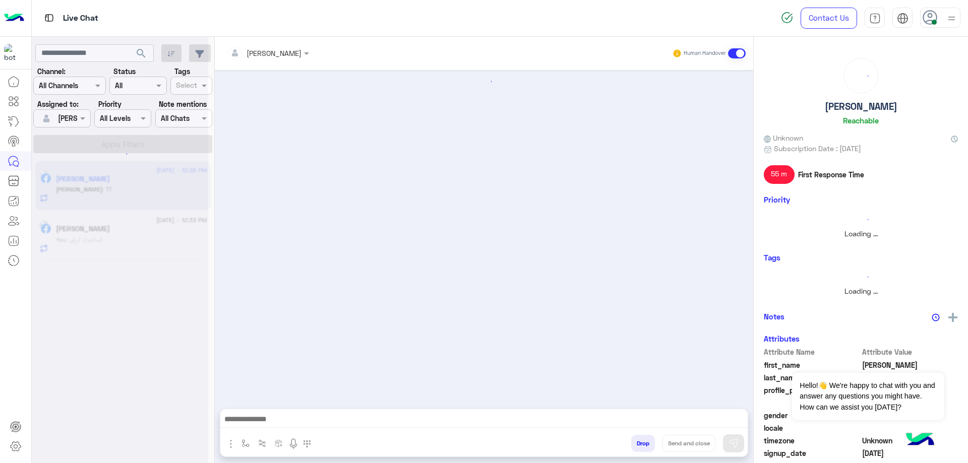
click at [122, 241] on div "You : اساعدك ازاي" at bounding box center [131, 244] width 151 height 18
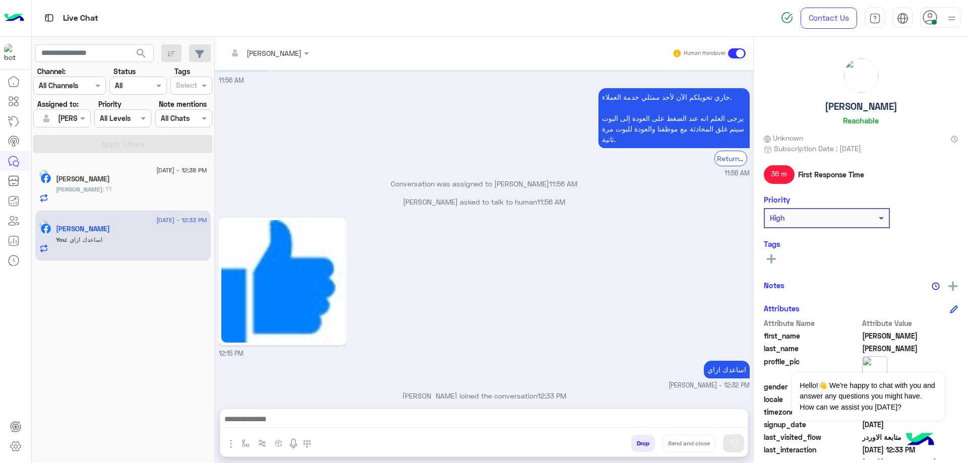
click at [641, 438] on button "Drop" at bounding box center [643, 443] width 24 height 17
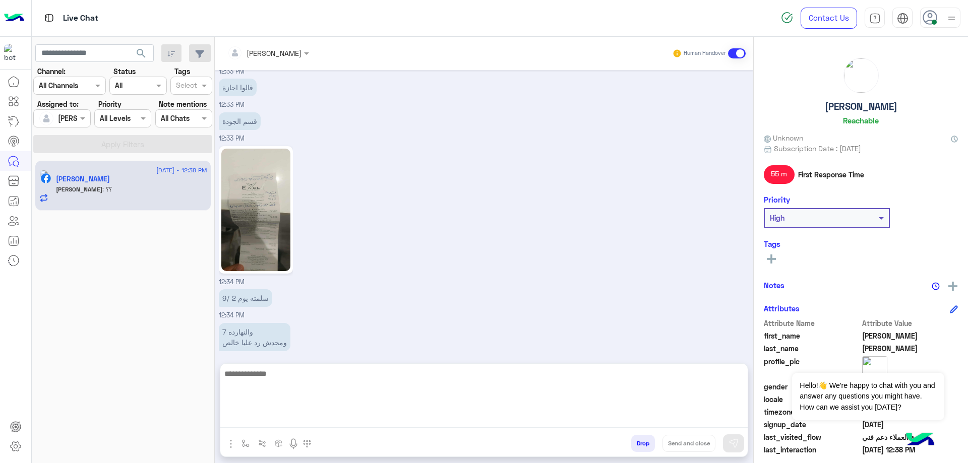
click at [314, 426] on textarea at bounding box center [483, 397] width 527 height 60
type textarea "*"
paste textarea "**********"
type textarea "**********"
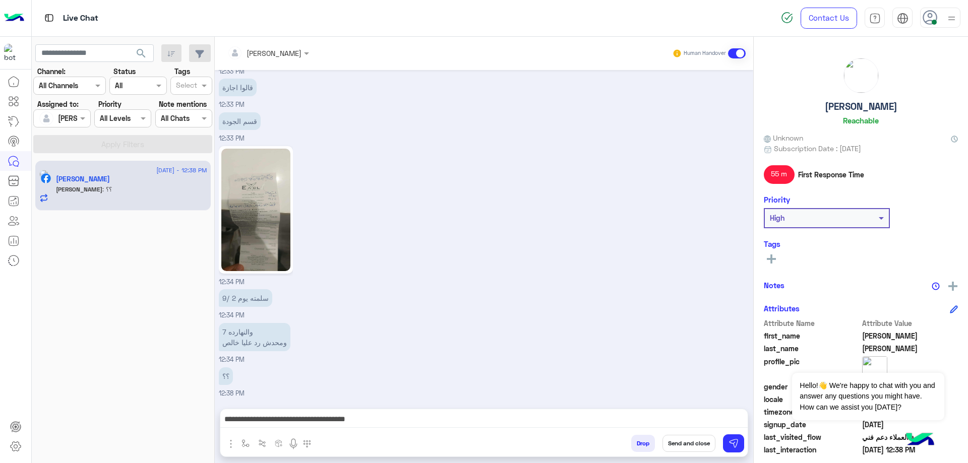
click at [858, 105] on h5 "[PERSON_NAME]" at bounding box center [861, 107] width 73 height 12
copy h5 "[PERSON_NAME]"
click at [682, 445] on button "Send and close" at bounding box center [688, 443] width 53 height 17
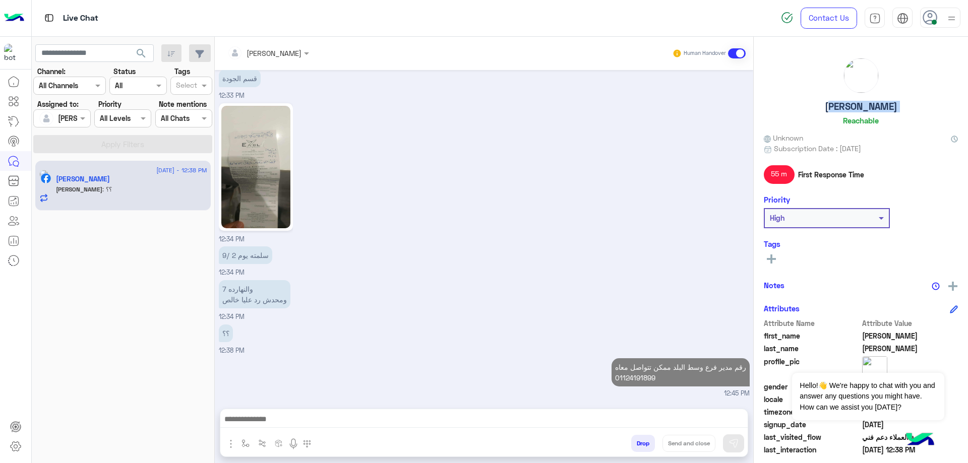
scroll to position [699, 0]
